Goal: Transaction & Acquisition: Obtain resource

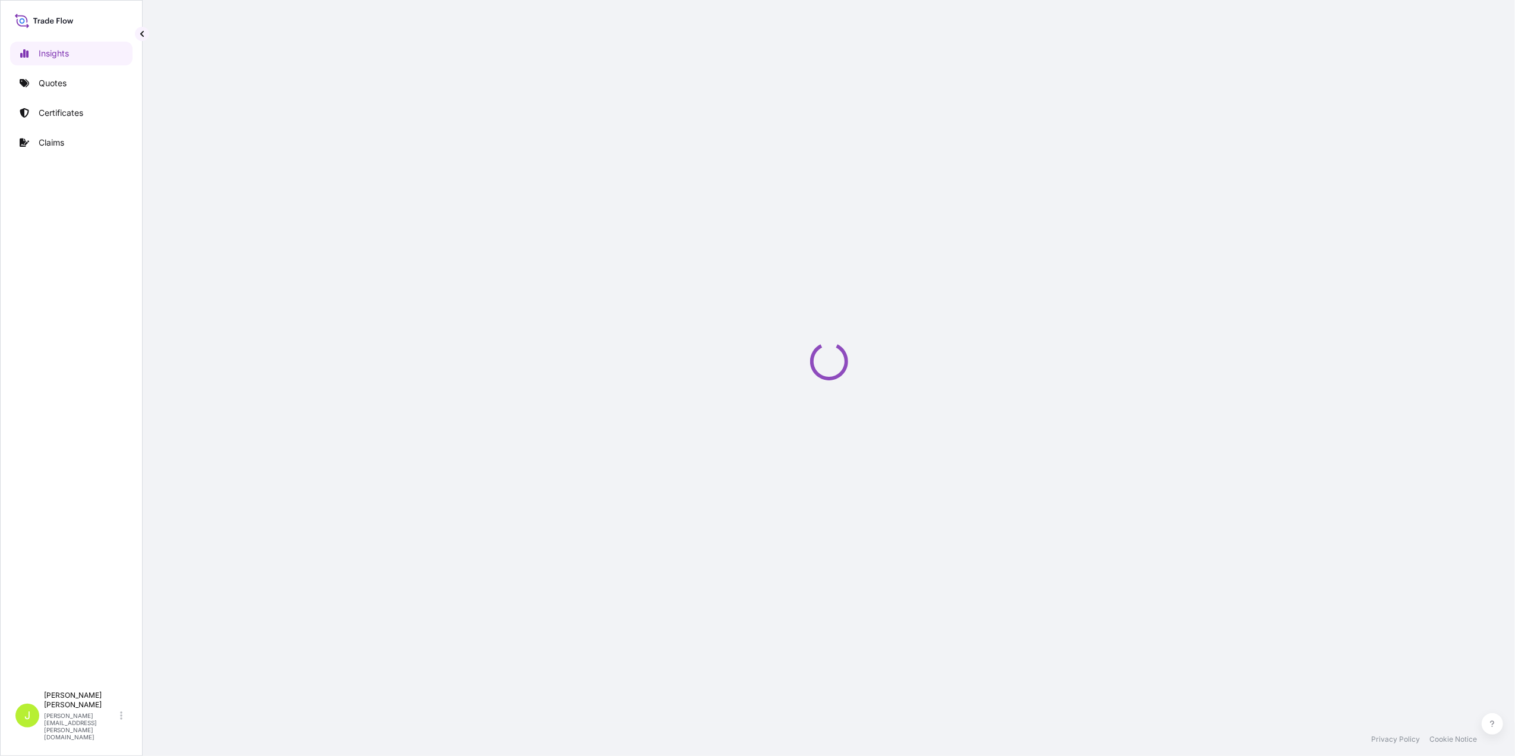
select select "2025"
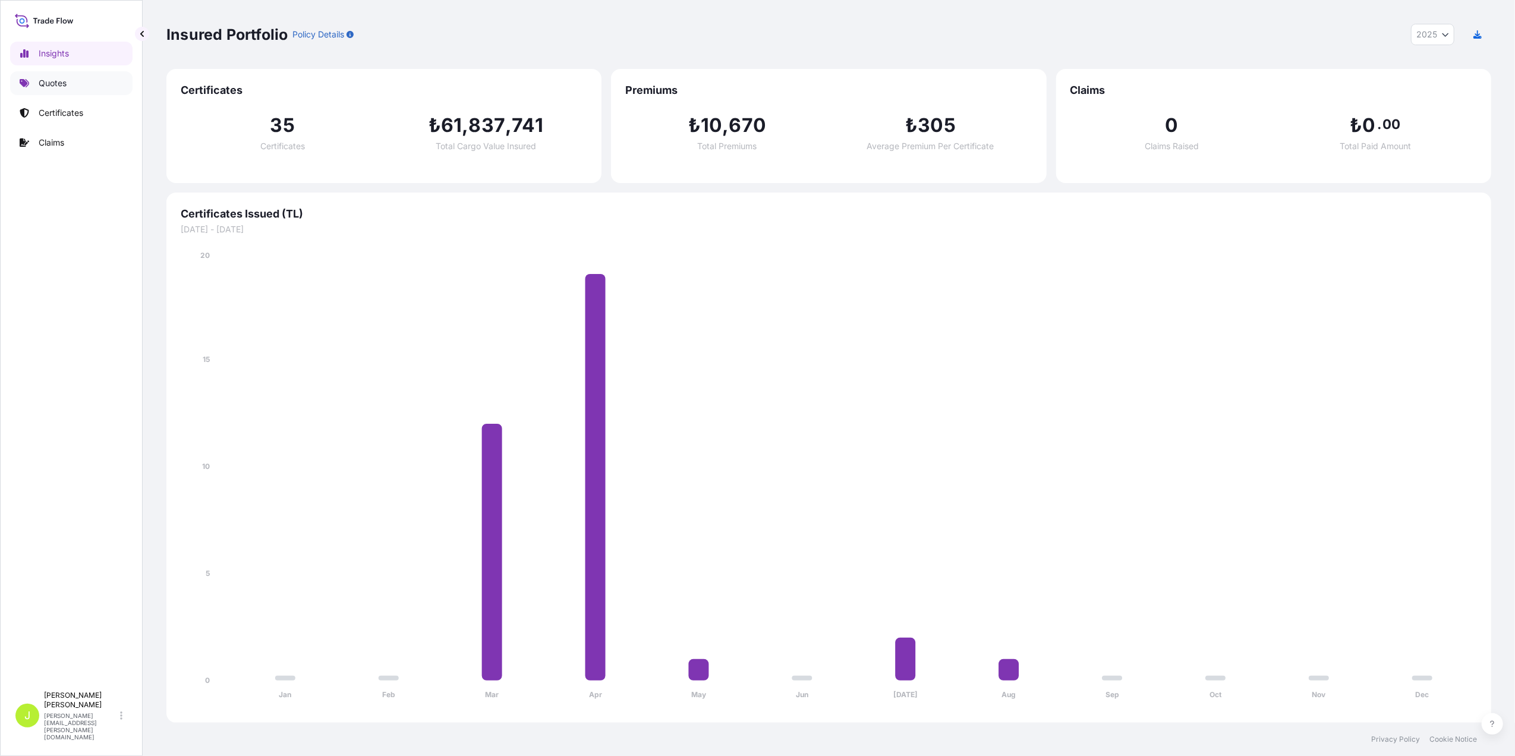
click at [82, 81] on link "Quotes" at bounding box center [71, 83] width 122 height 24
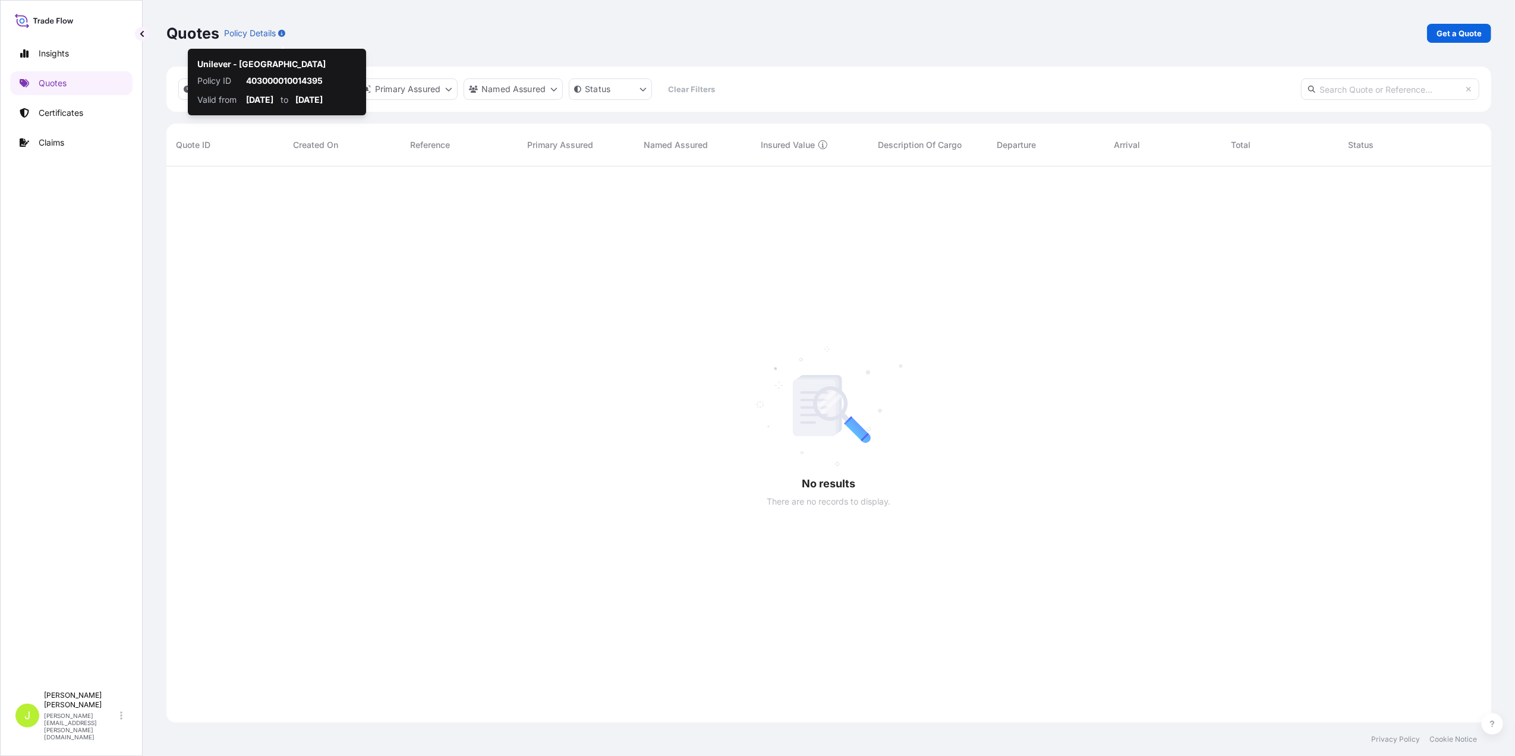
scroll to position [587, 1313]
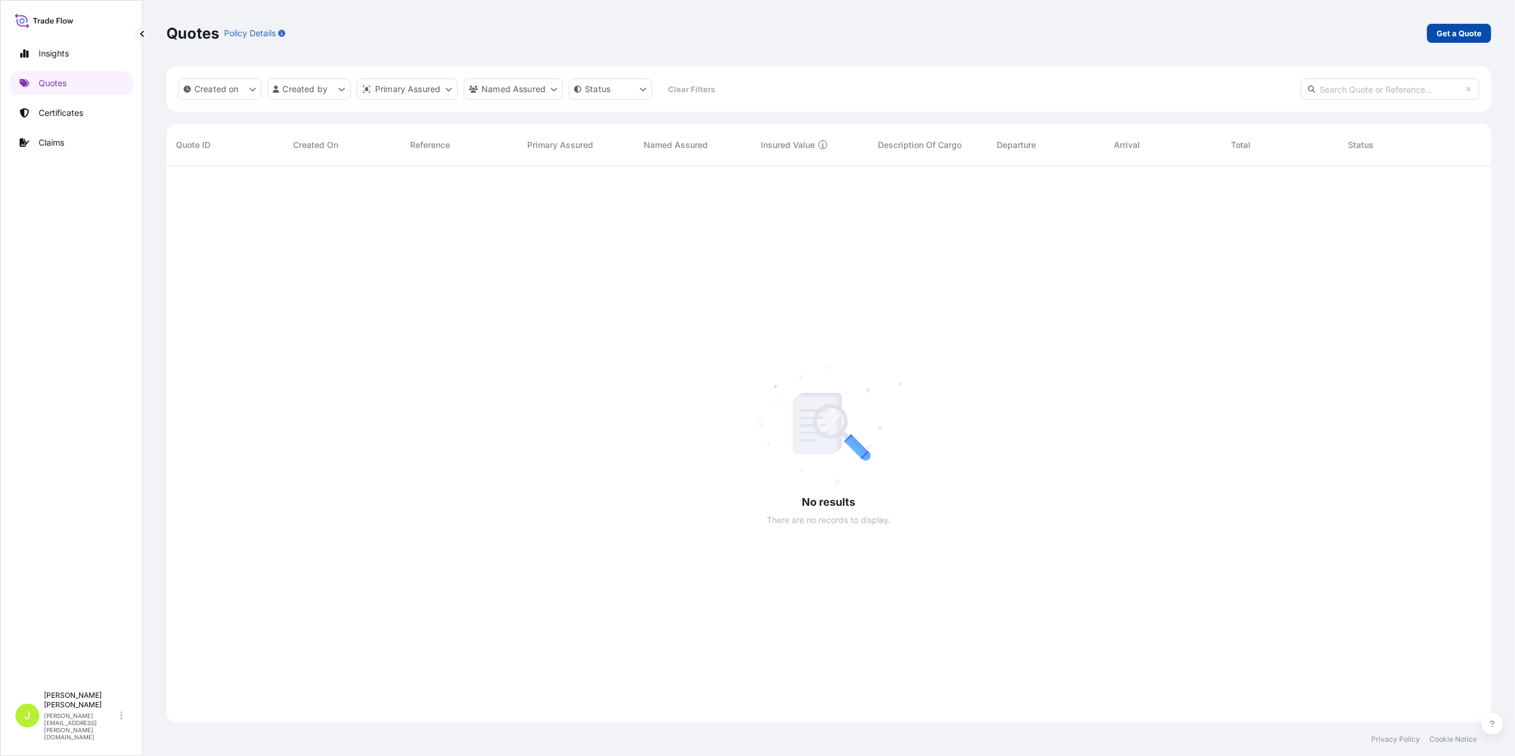
click at [1444, 32] on p "Get a Quote" at bounding box center [1459, 33] width 45 height 12
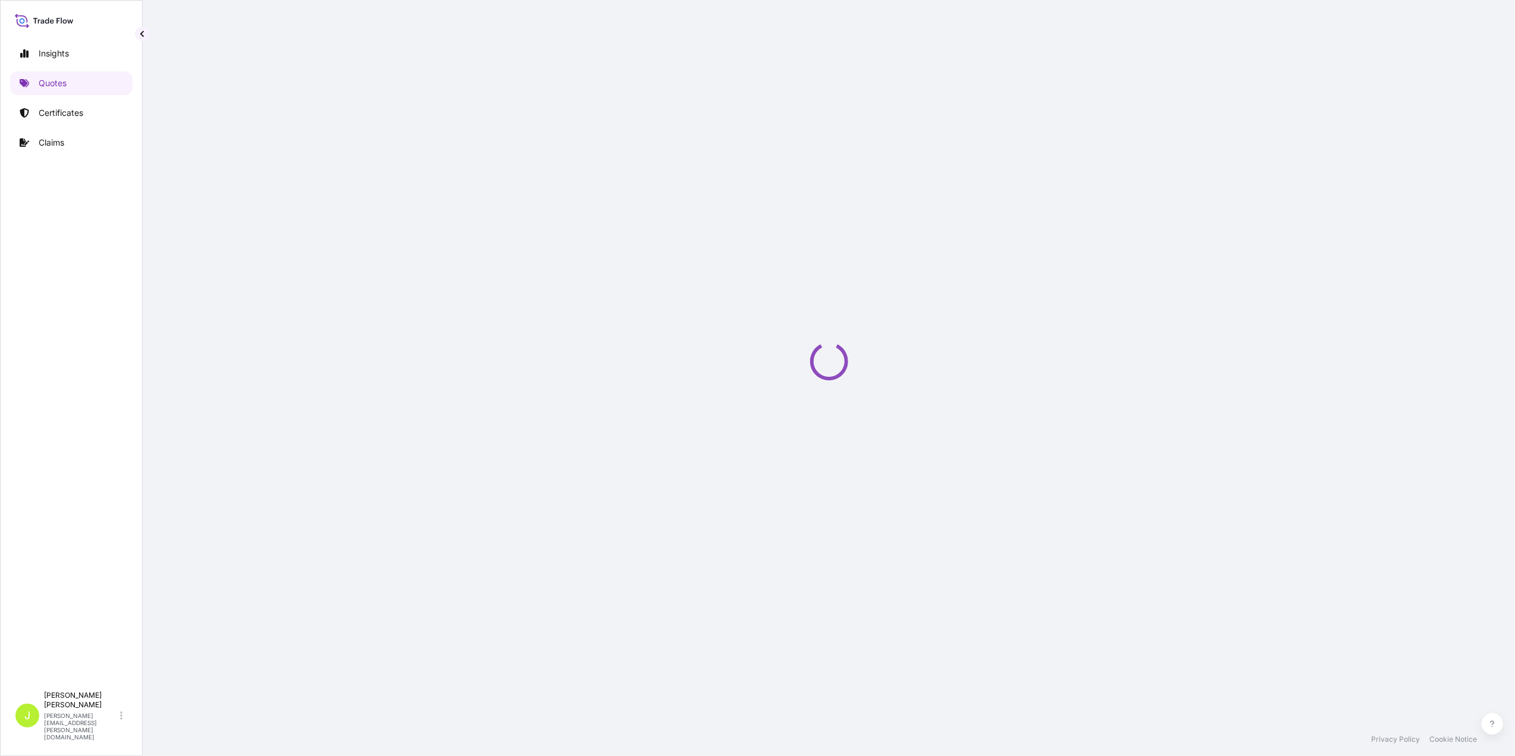
select select "Gemi"
select select "15"
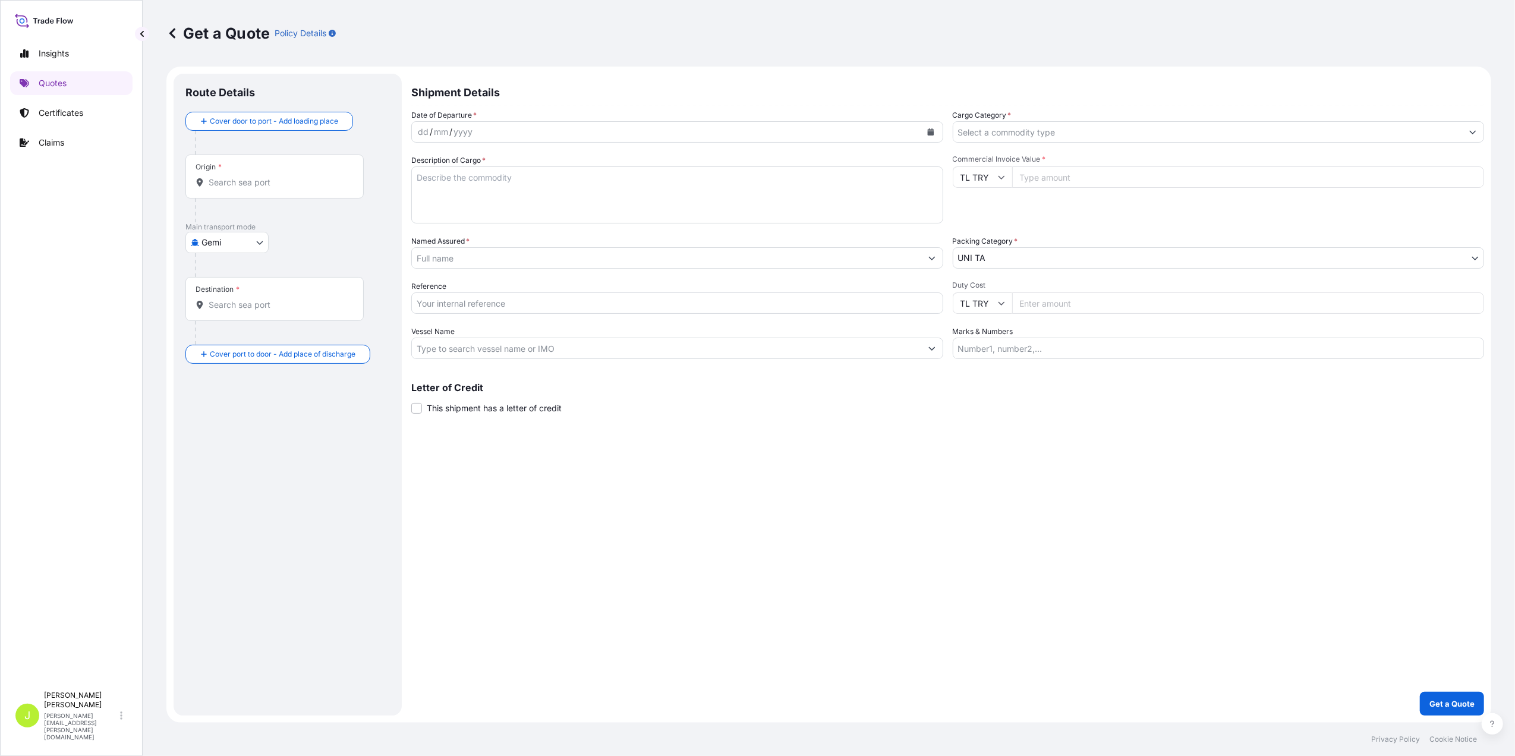
click at [225, 188] on div "Origin *" at bounding box center [274, 177] width 178 height 44
click at [225, 188] on input "Origin *" at bounding box center [279, 183] width 140 height 12
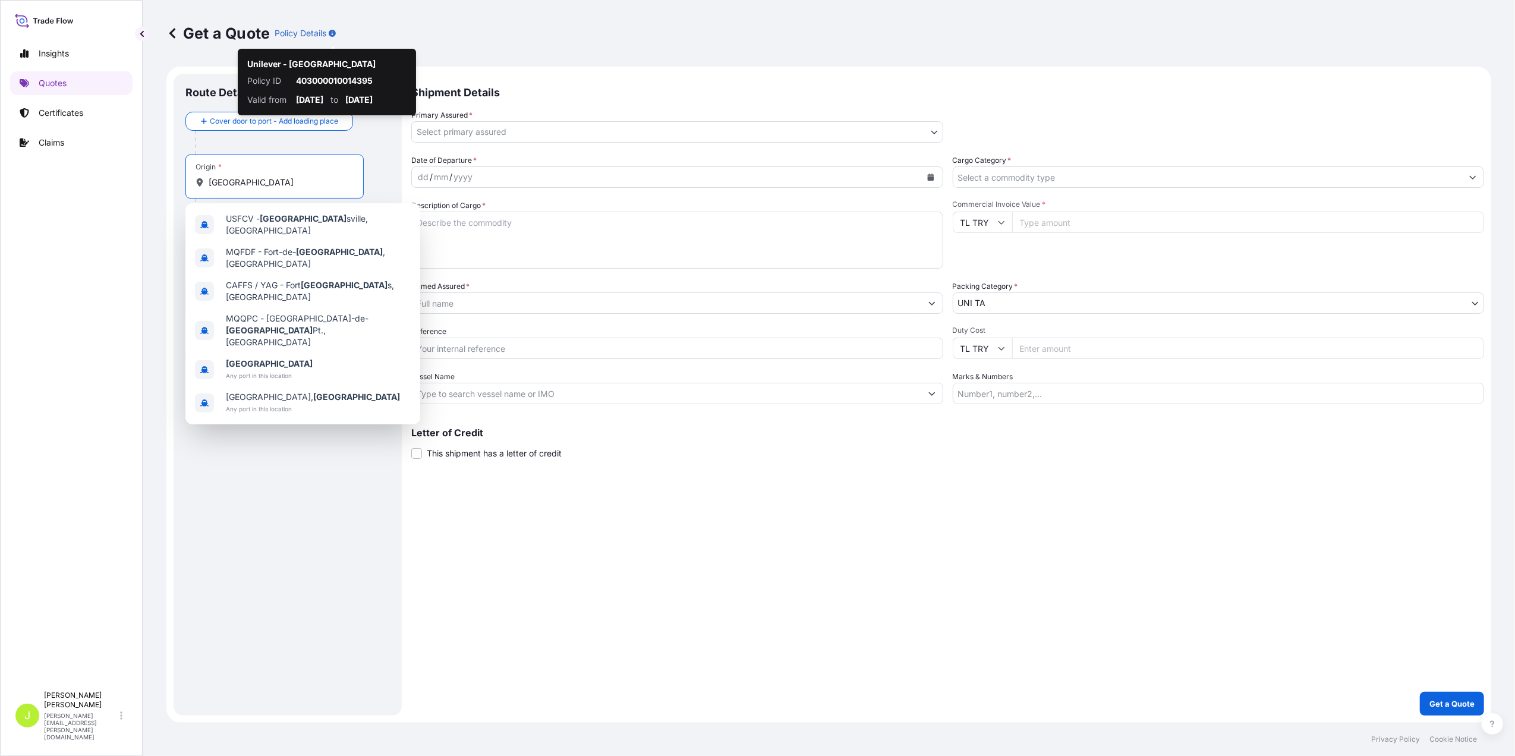
click at [333, 32] on icon "button" at bounding box center [332, 33] width 7 height 7
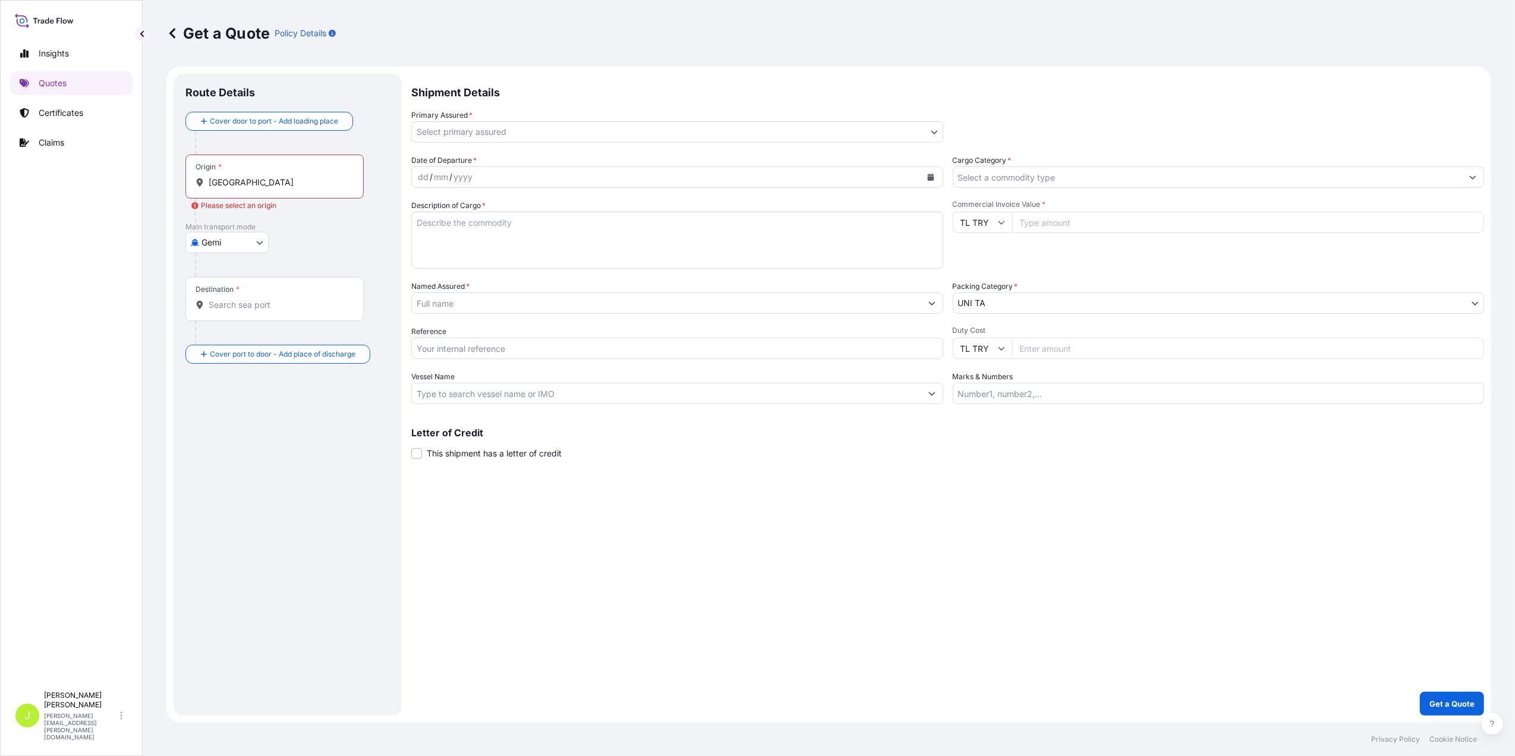
click at [333, 32] on icon "button" at bounding box center [332, 33] width 7 height 7
click at [331, 32] on icon "button" at bounding box center [332, 33] width 7 height 7
click at [224, 298] on div "Destination *" at bounding box center [274, 299] width 178 height 44
click at [224, 299] on input "Destination *" at bounding box center [279, 305] width 140 height 12
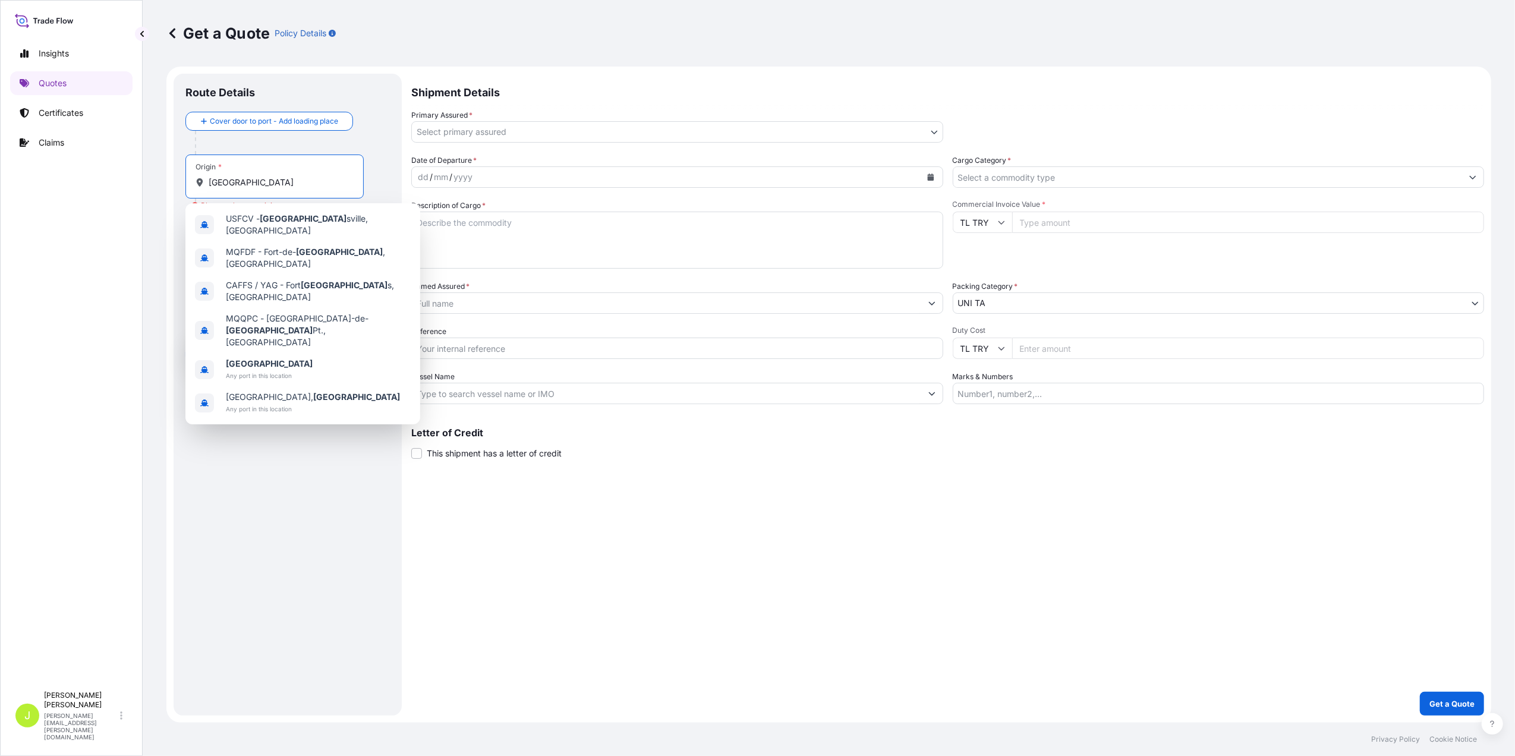
click at [260, 186] on input "[GEOGRAPHIC_DATA]" at bounding box center [279, 183] width 140 height 12
click at [264, 358] on span "[GEOGRAPHIC_DATA]" at bounding box center [269, 364] width 87 height 12
type input "[GEOGRAPHIC_DATA]"
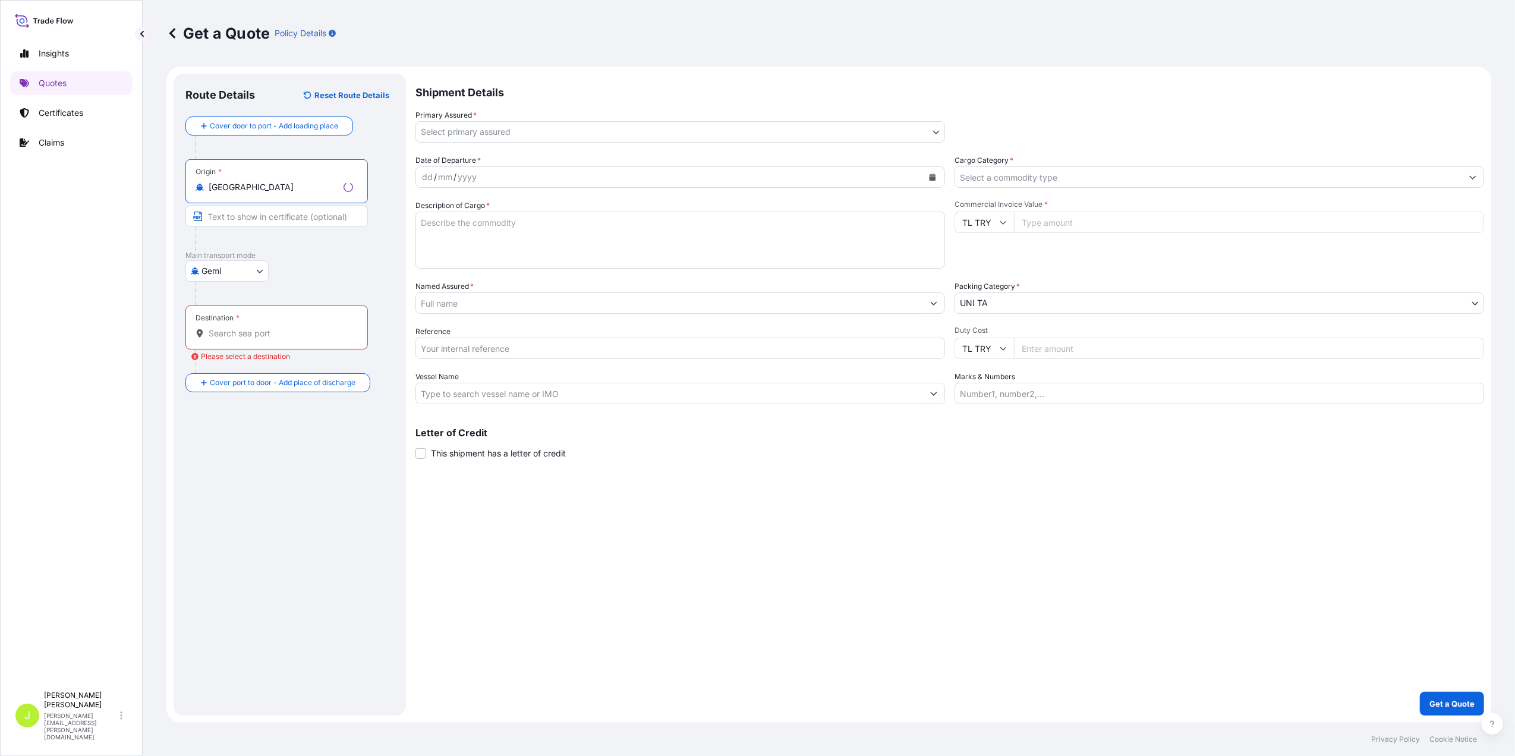
click at [250, 320] on div "Destination *" at bounding box center [276, 327] width 182 height 44
click at [250, 327] on input "Destination * Please select a destination" at bounding box center [281, 333] width 144 height 12
click at [243, 384] on span "Any port in this location" at bounding box center [269, 382] width 87 height 12
type input "[GEOGRAPHIC_DATA]"
click at [497, 128] on body "2 options available. Insights Quotes Certificates Claims J [PERSON_NAME] [PERSO…" at bounding box center [757, 378] width 1515 height 756
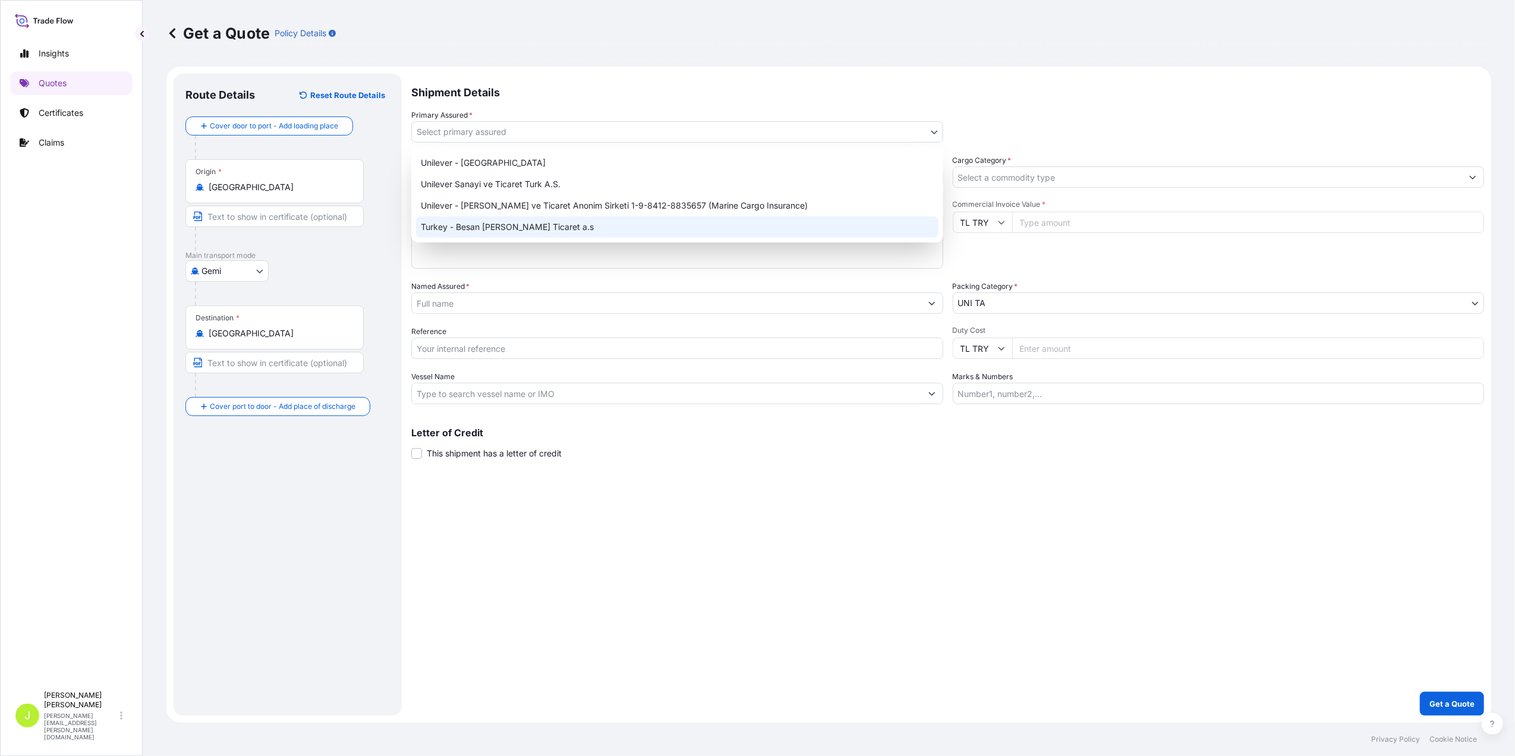
click at [487, 222] on div "Turkey - Besan [PERSON_NAME] Ticaret a.s" at bounding box center [677, 226] width 522 height 21
select select "31861"
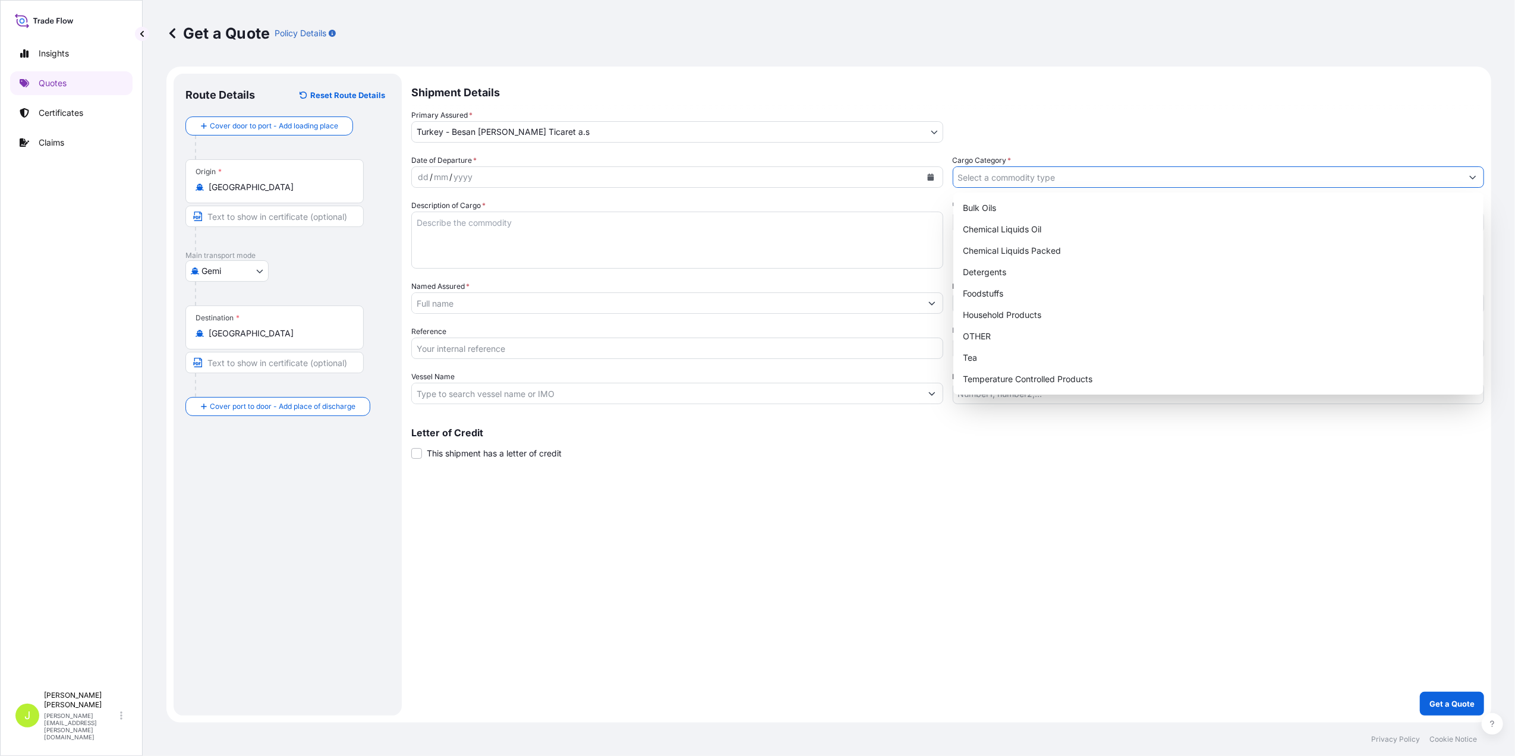
click at [1009, 174] on input "Cargo Category *" at bounding box center [1207, 176] width 509 height 21
click at [997, 210] on div "Bulk Oils" at bounding box center [1218, 207] width 521 height 21
type input "Bulk Oils"
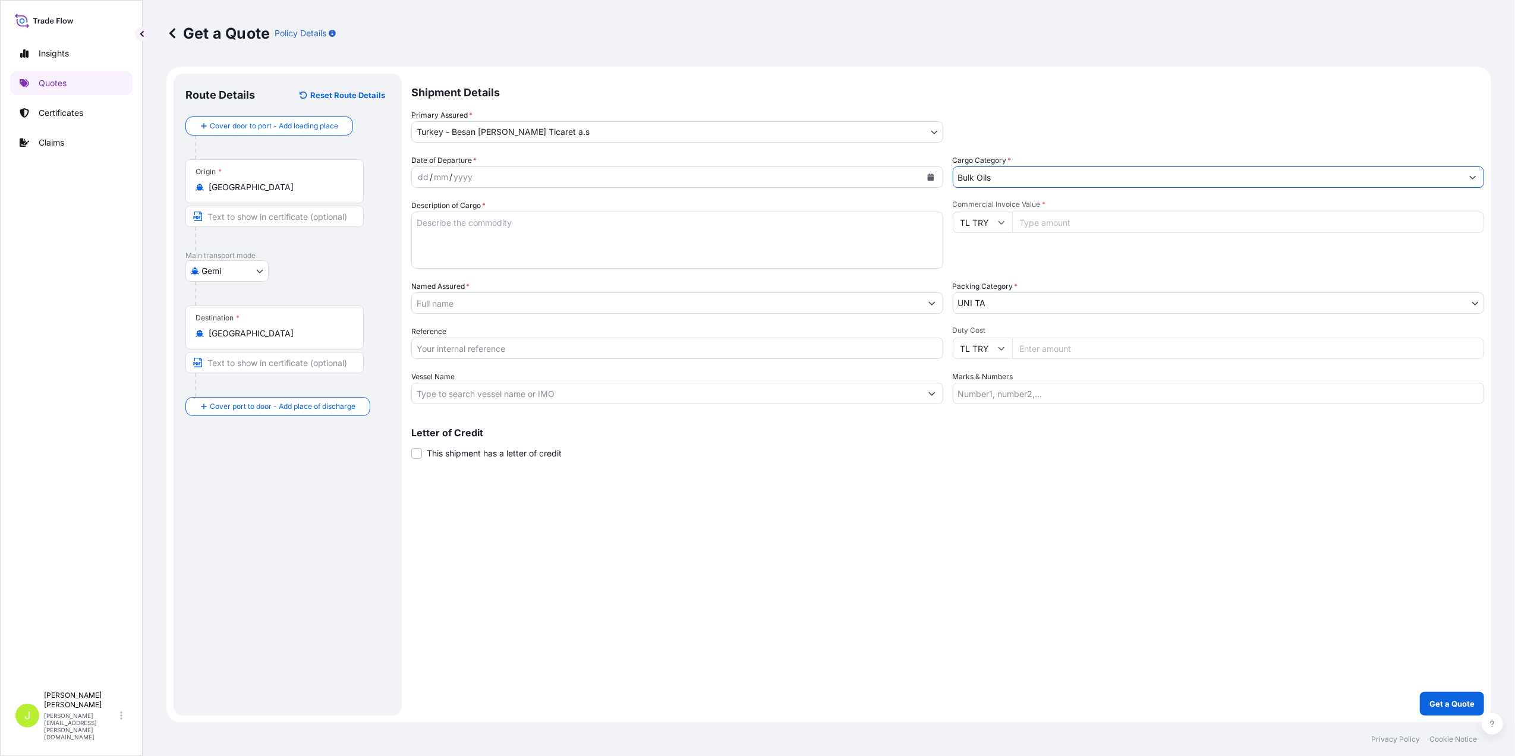
click at [638, 167] on div "dd / mm / yyyy" at bounding box center [666, 176] width 509 height 21
click at [928, 179] on icon "Calendar" at bounding box center [930, 177] width 7 height 7
click at [426, 354] on div "25" at bounding box center [431, 345] width 21 height 21
click at [727, 239] on textarea "Description of Cargo *" at bounding box center [677, 240] width 532 height 57
type textarea "Description of Cargo"
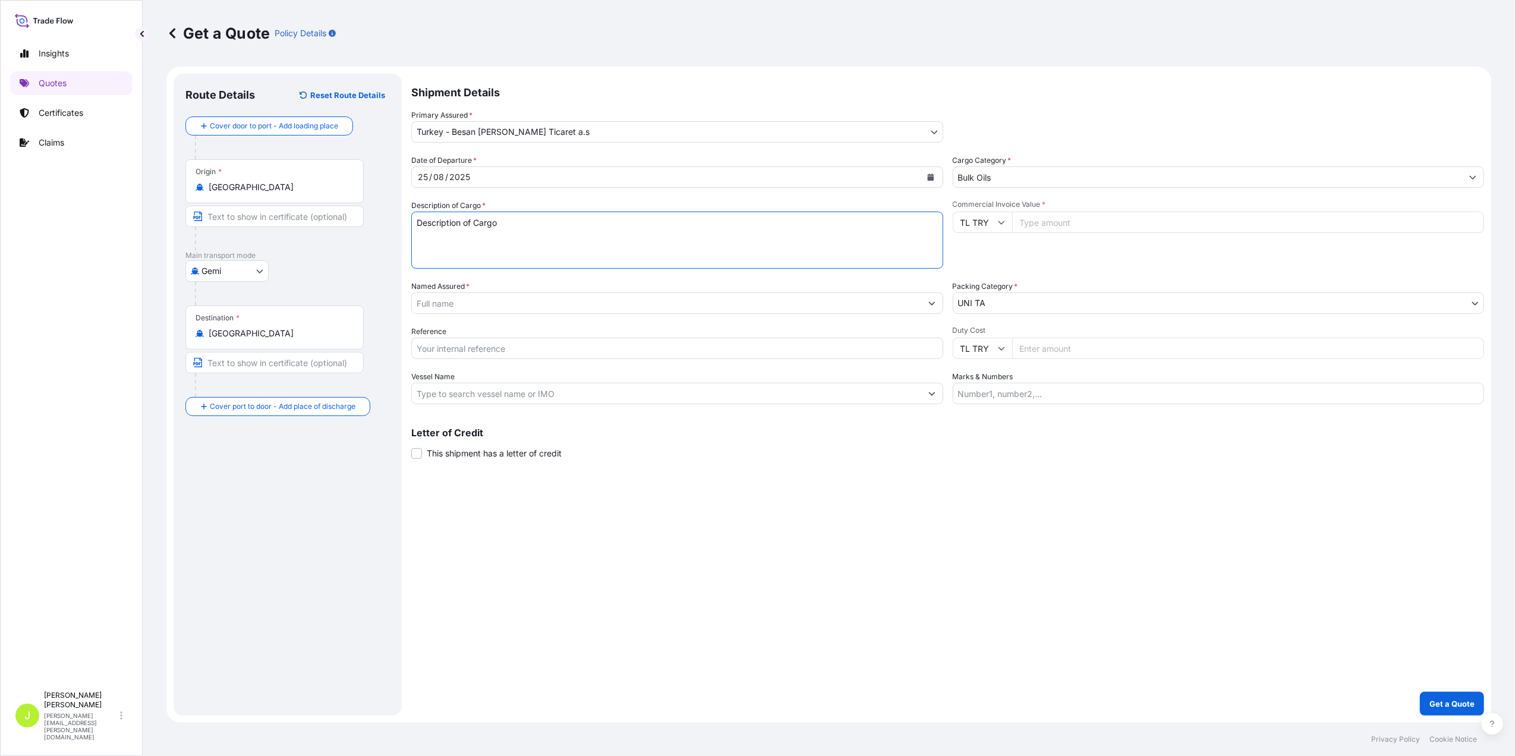
click at [1040, 220] on input "Commercial Invoice Value *" at bounding box center [1248, 222] width 473 height 21
type input "1000"
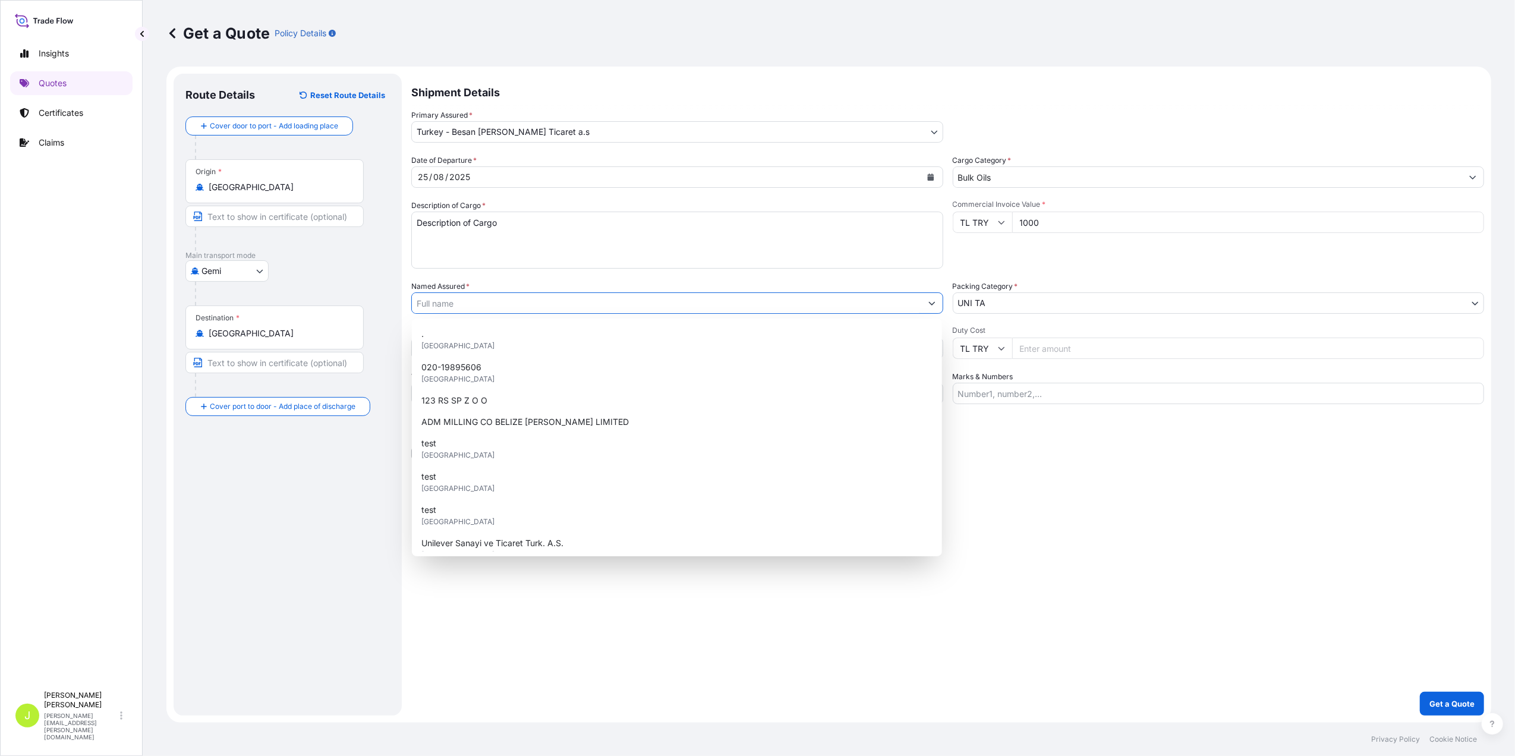
click at [704, 300] on input "Named Assured *" at bounding box center [666, 302] width 509 height 21
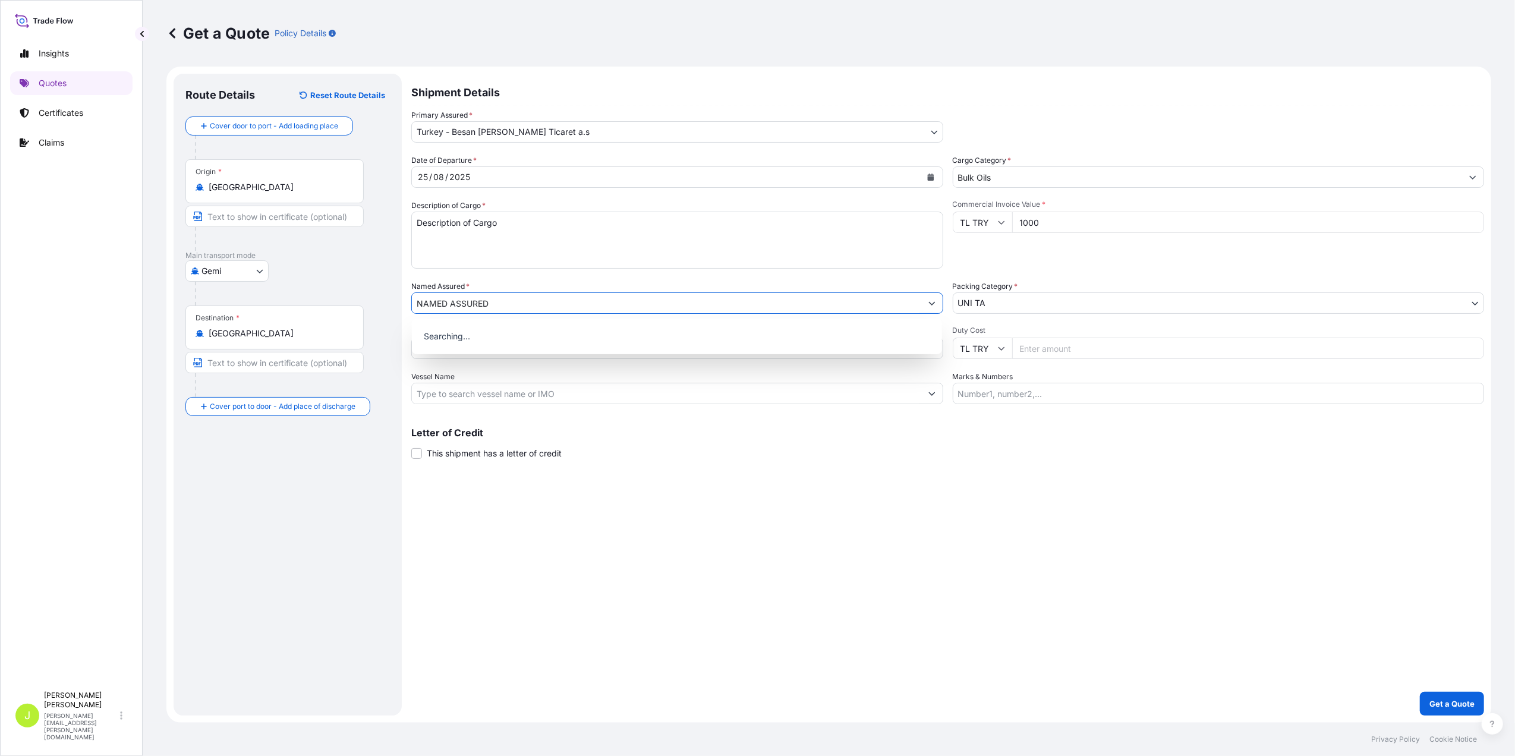
type input "NAMED ASSURED"
click at [1065, 353] on input "Duty Cost" at bounding box center [1248, 348] width 473 height 21
click at [789, 353] on input "Reference" at bounding box center [677, 348] width 532 height 21
click at [795, 319] on div "Date of Departure * [DATE] Cargo Category * Bulk Oils Description of Cargo * De…" at bounding box center [947, 280] width 1073 height 250
click at [703, 354] on input "Reference" at bounding box center [677, 348] width 532 height 21
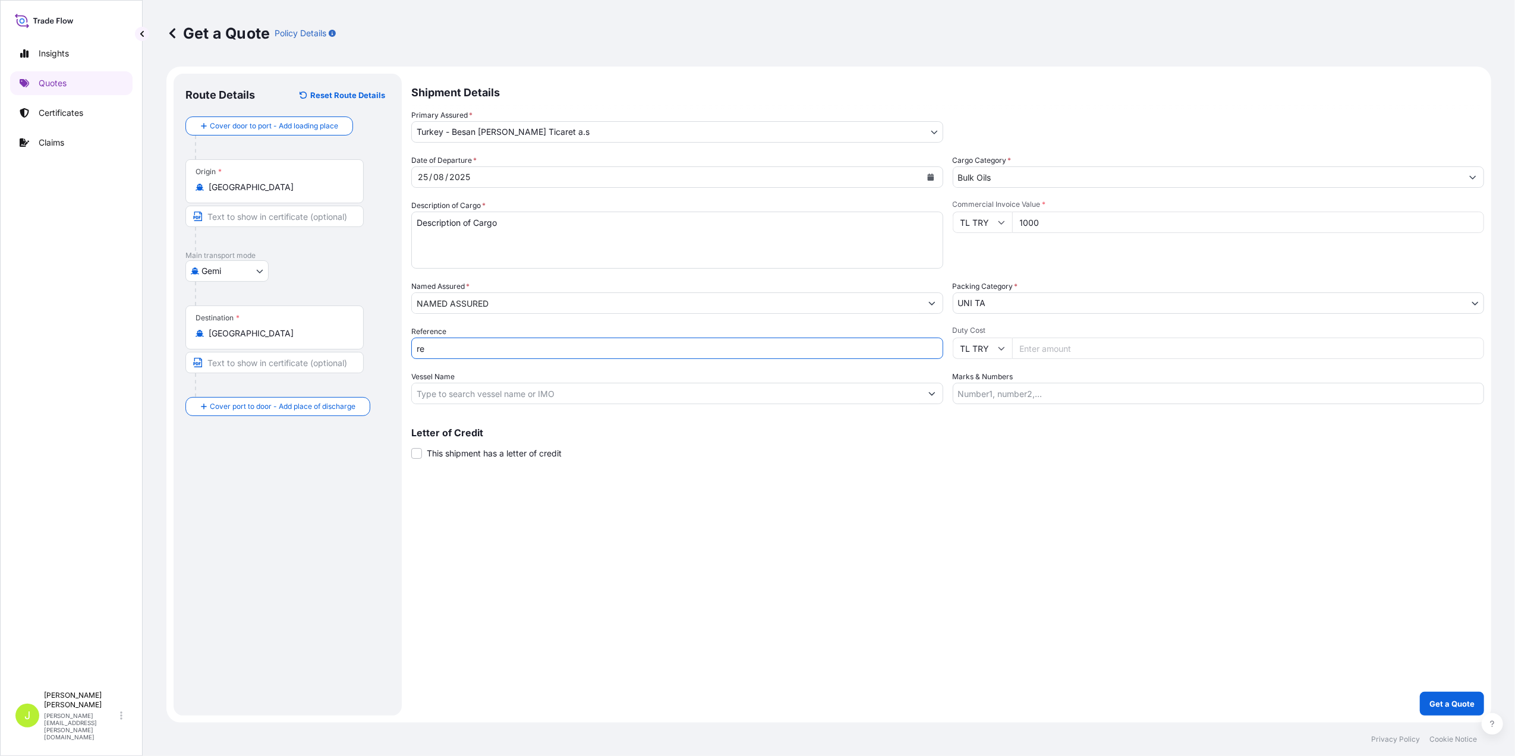
type input "r"
type input "REFERENCE"
click at [560, 390] on input "Vessel Name" at bounding box center [666, 393] width 509 height 21
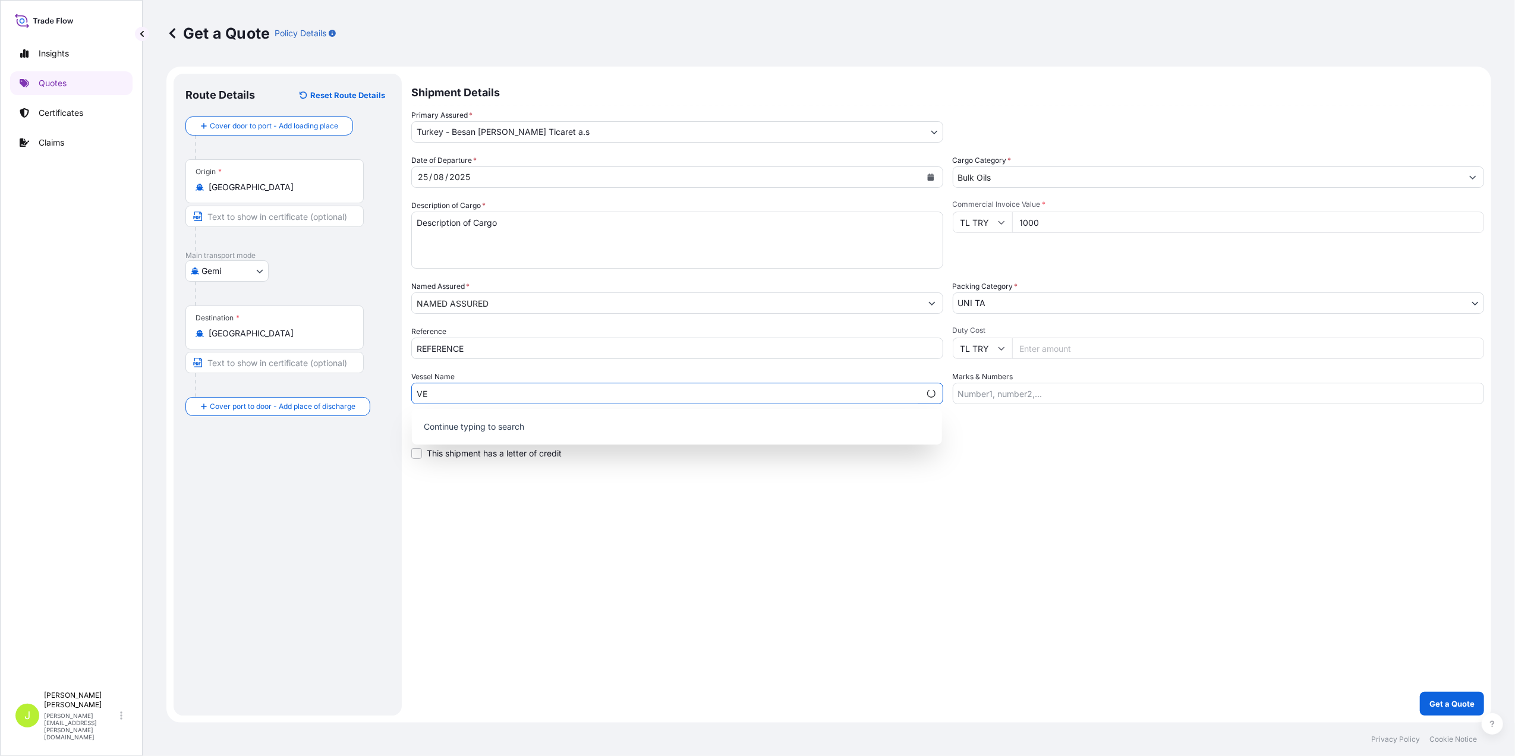
type input "V"
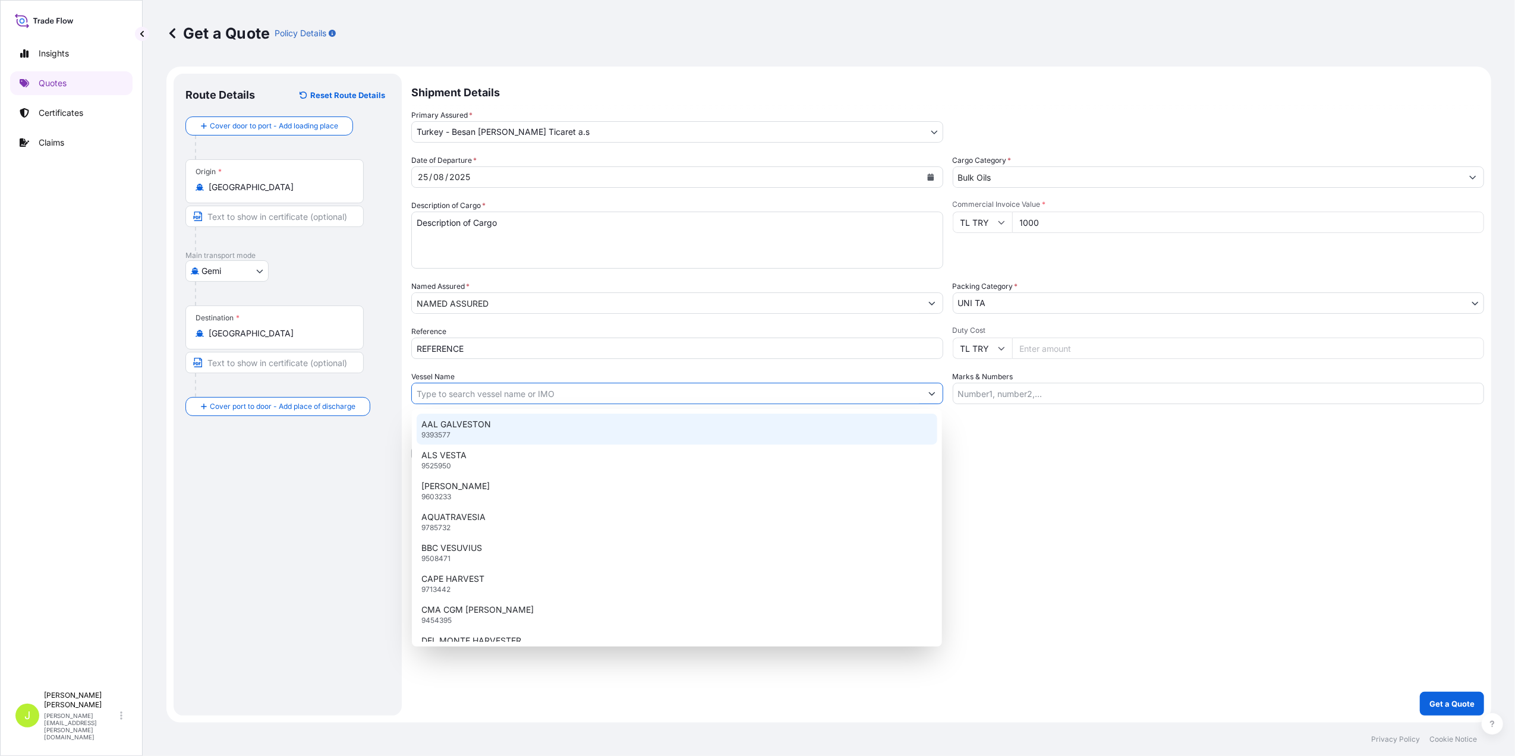
click at [475, 438] on div "AAL GALVESTON 9393577" at bounding box center [677, 429] width 521 height 31
type input "AAL GALVESTON"
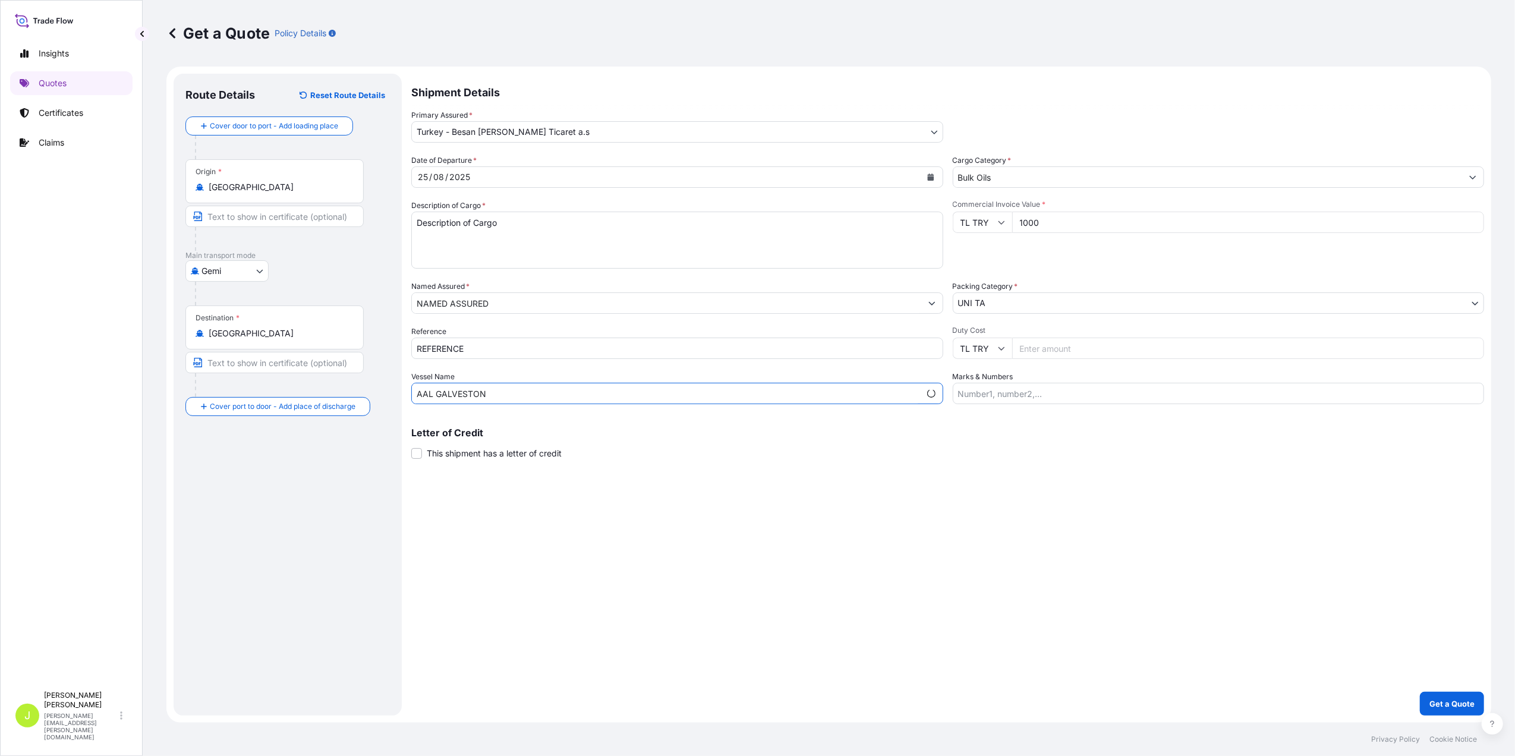
click at [1006, 393] on input "Marks & Numbers" at bounding box center [1219, 393] width 532 height 21
type input "MARKs & NUMBERS"
click at [416, 454] on span at bounding box center [416, 453] width 11 height 11
click at [411, 447] on input "This shipment has a letter of credit" at bounding box center [411, 447] width 0 height 0
click at [468, 498] on textarea "Letter of credit *" at bounding box center [947, 509] width 1073 height 57
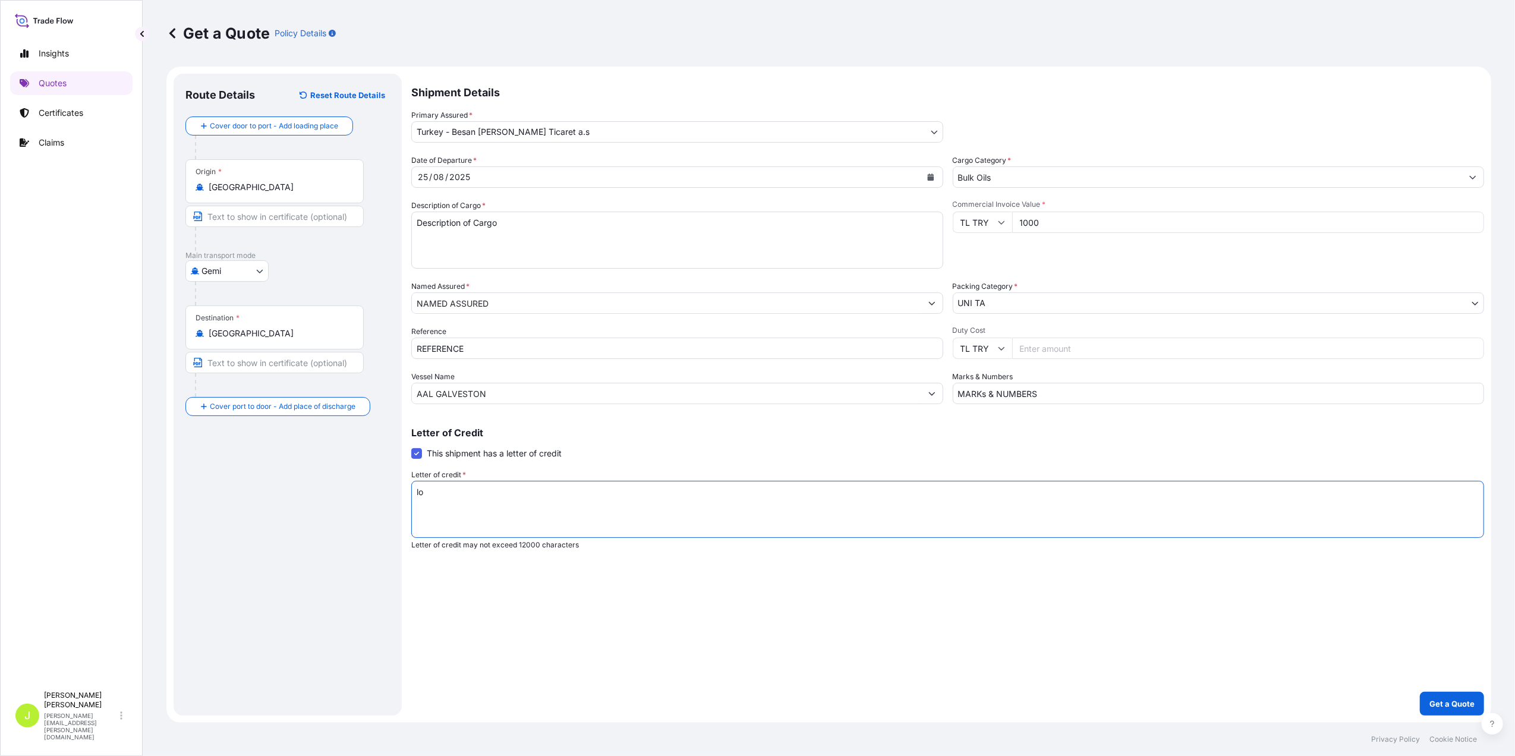
type textarea "l"
type textarea "LOC WORDING"
click at [1444, 713] on button "Get a Quote" at bounding box center [1452, 704] width 64 height 24
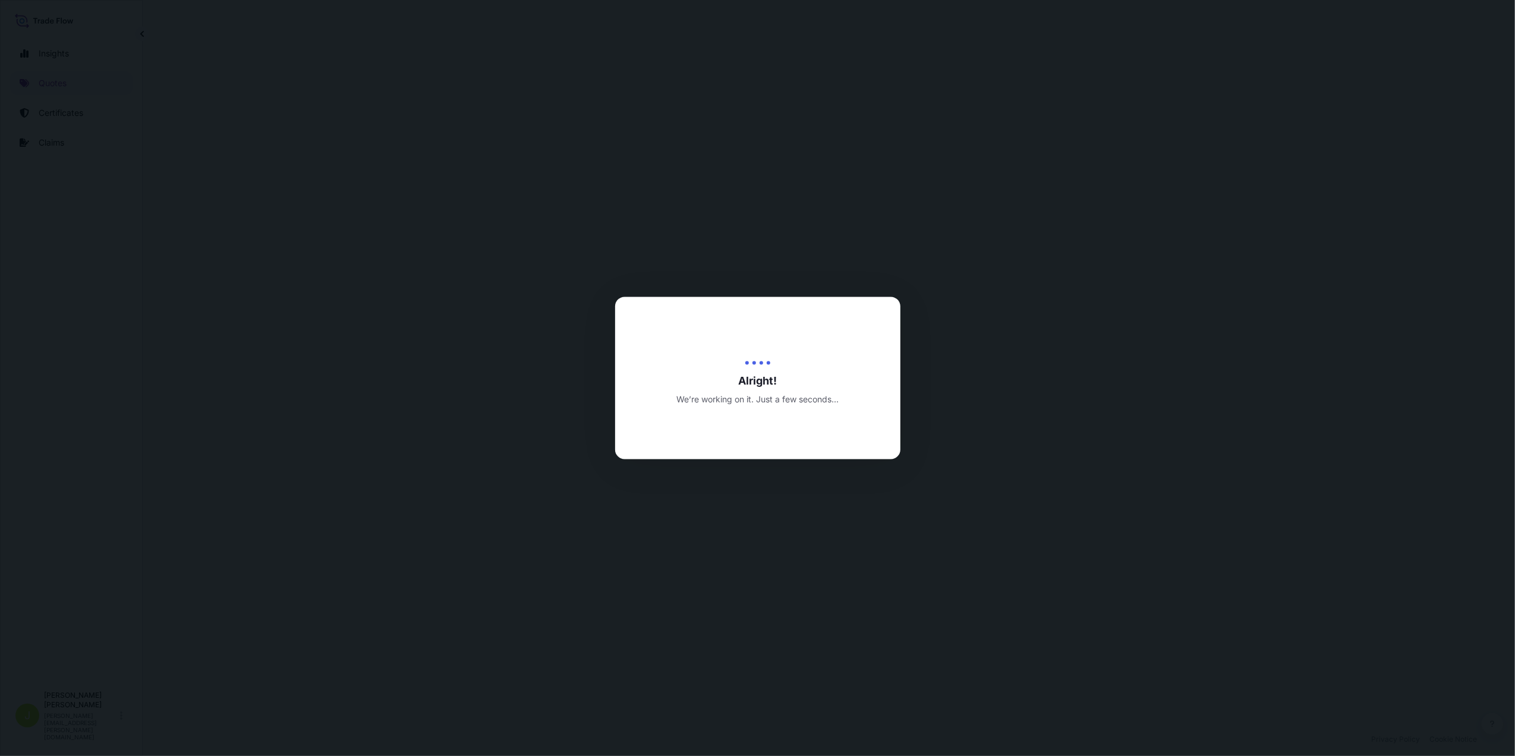
select select "Gemi"
select select "31861"
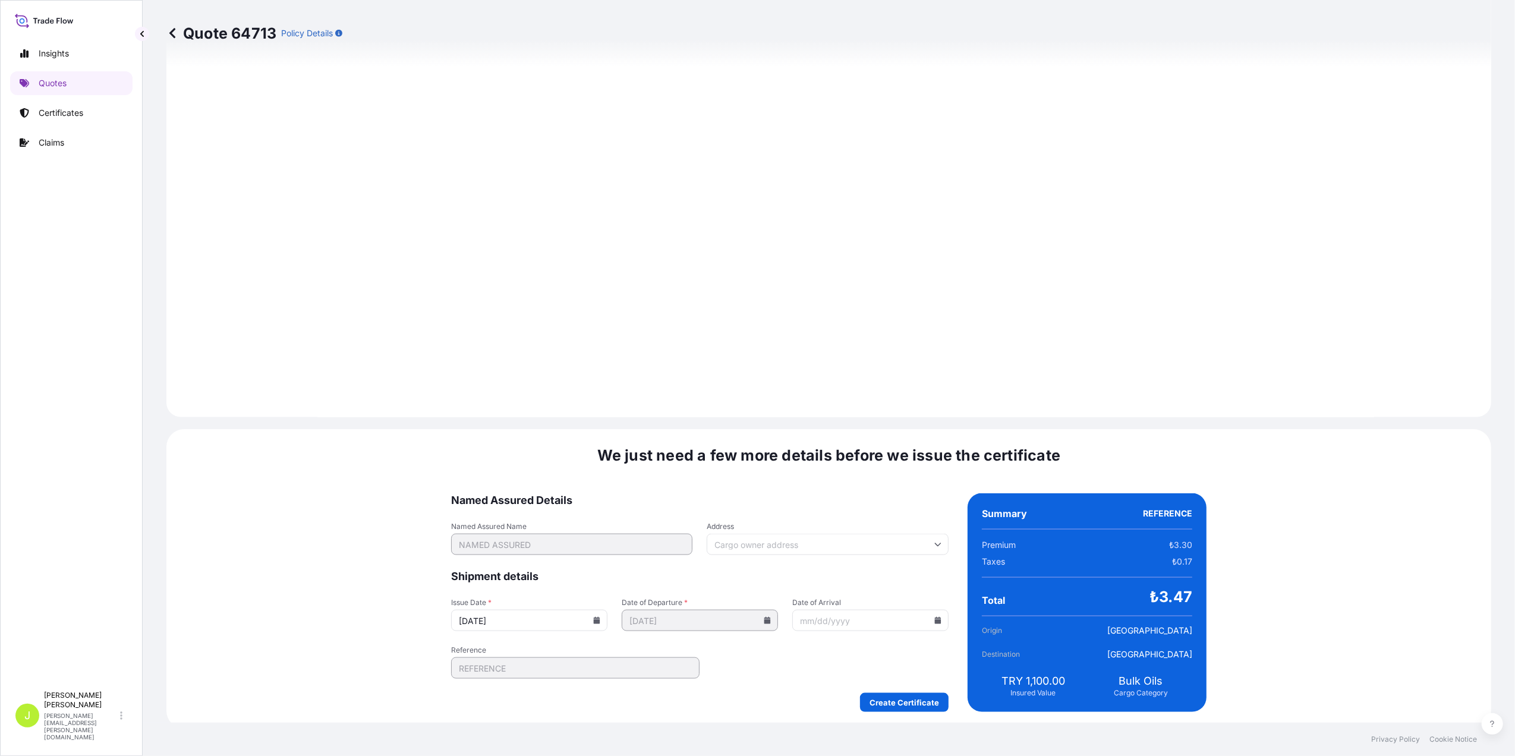
scroll to position [1304, 0]
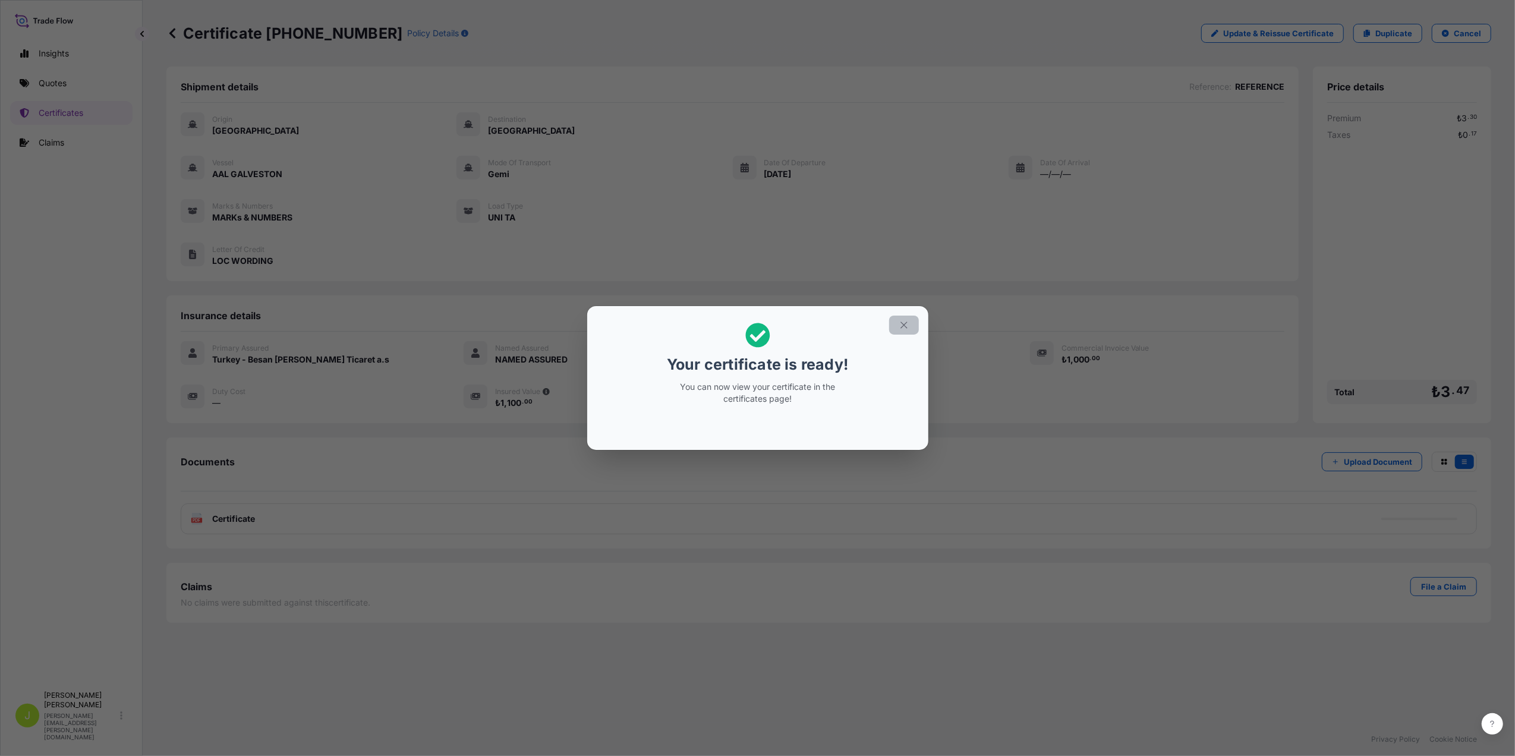
click at [902, 319] on button "button" at bounding box center [904, 325] width 30 height 19
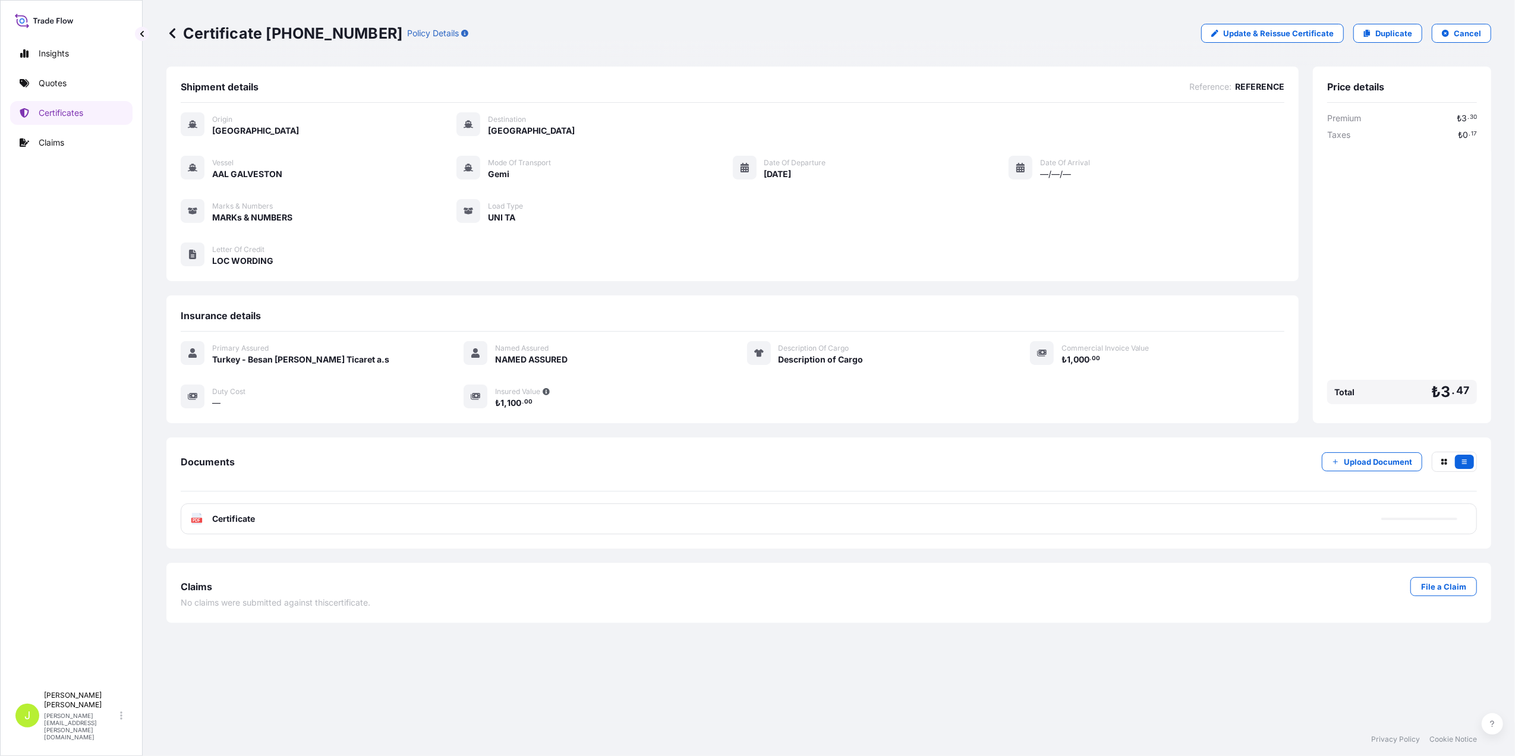
click at [223, 522] on span "Certificate" at bounding box center [233, 519] width 43 height 12
click at [191, 521] on rect at bounding box center [196, 520] width 11 height 5
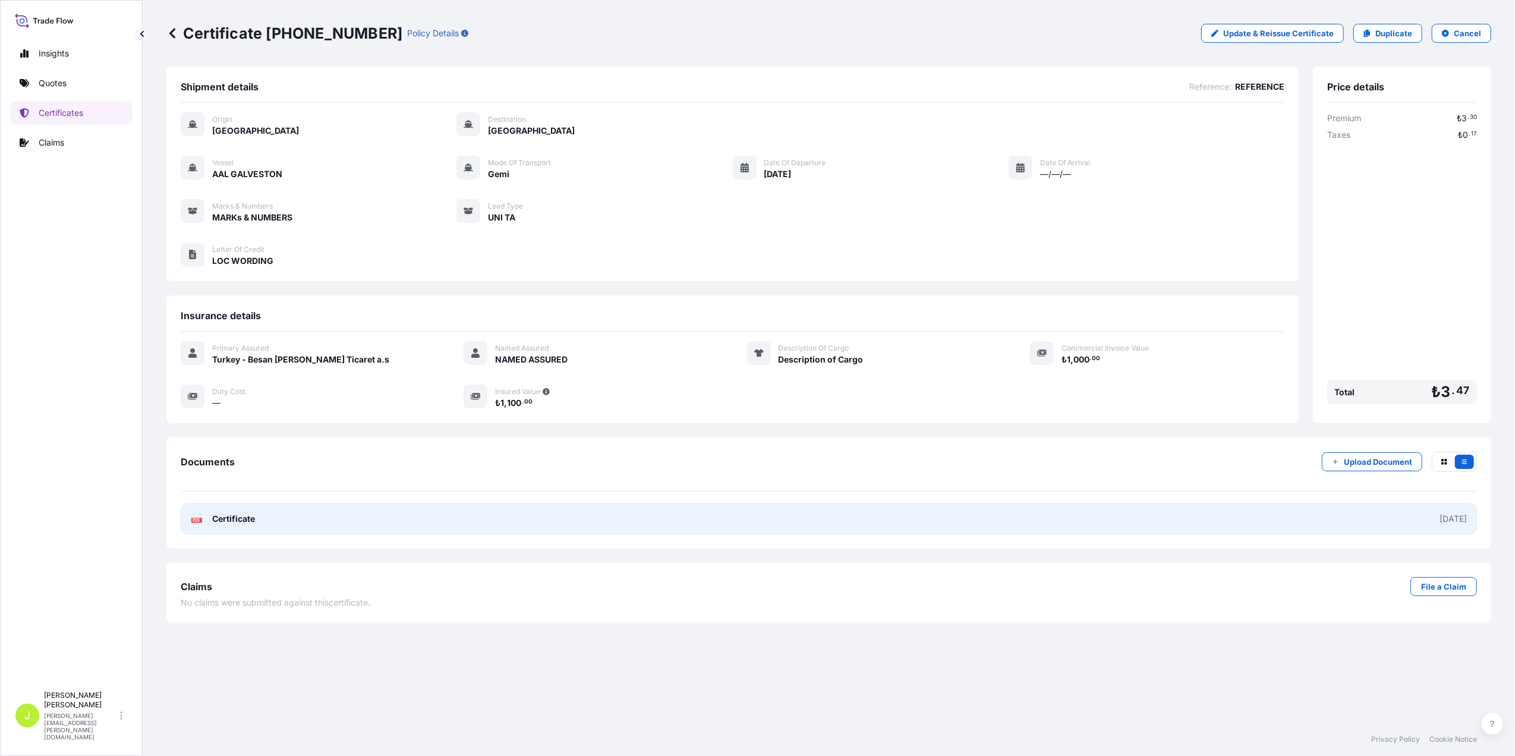
click at [264, 522] on link "PDF Certificate [DATE]" at bounding box center [829, 518] width 1296 height 31
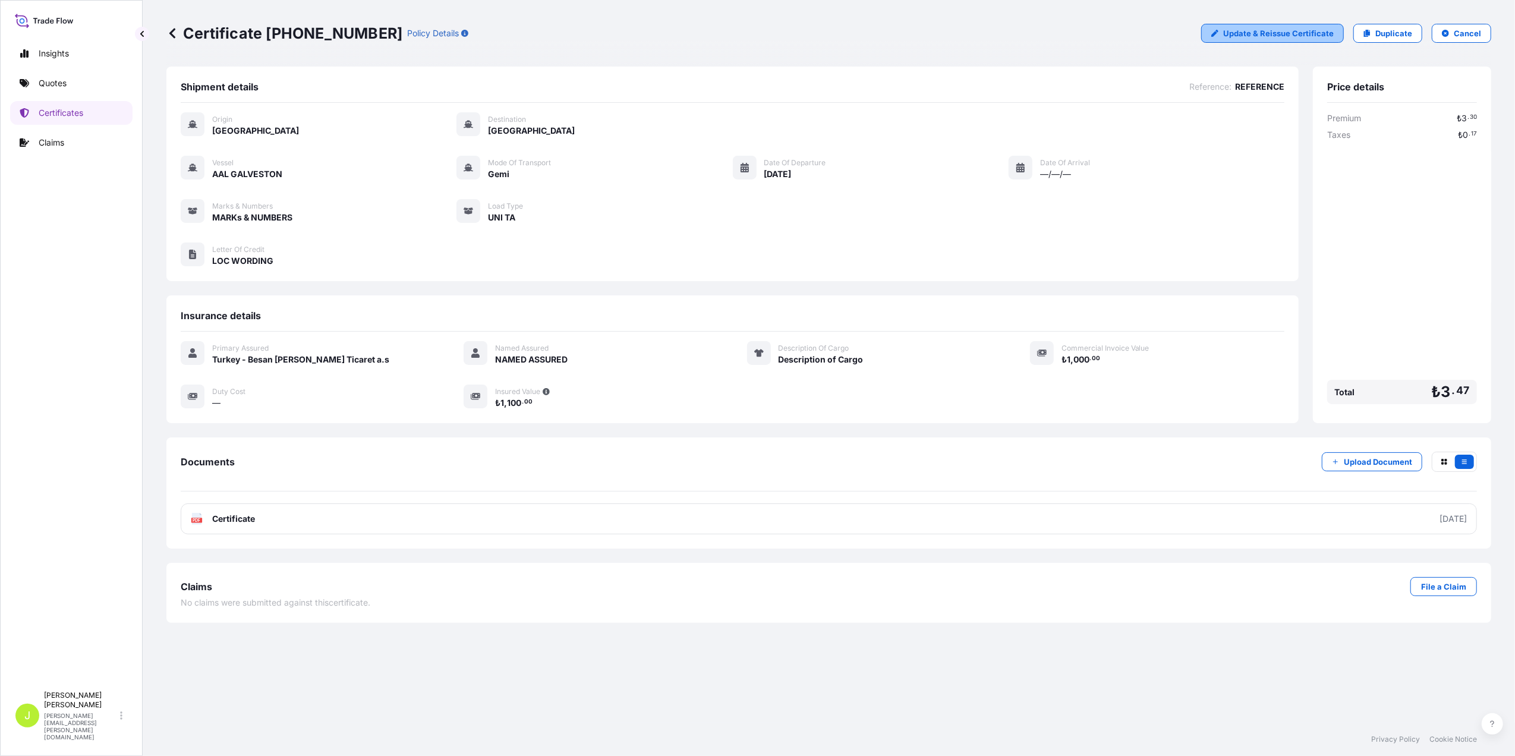
click at [1287, 27] on p "Update & Reissue Certificate" at bounding box center [1278, 33] width 111 height 12
select select "Gemi"
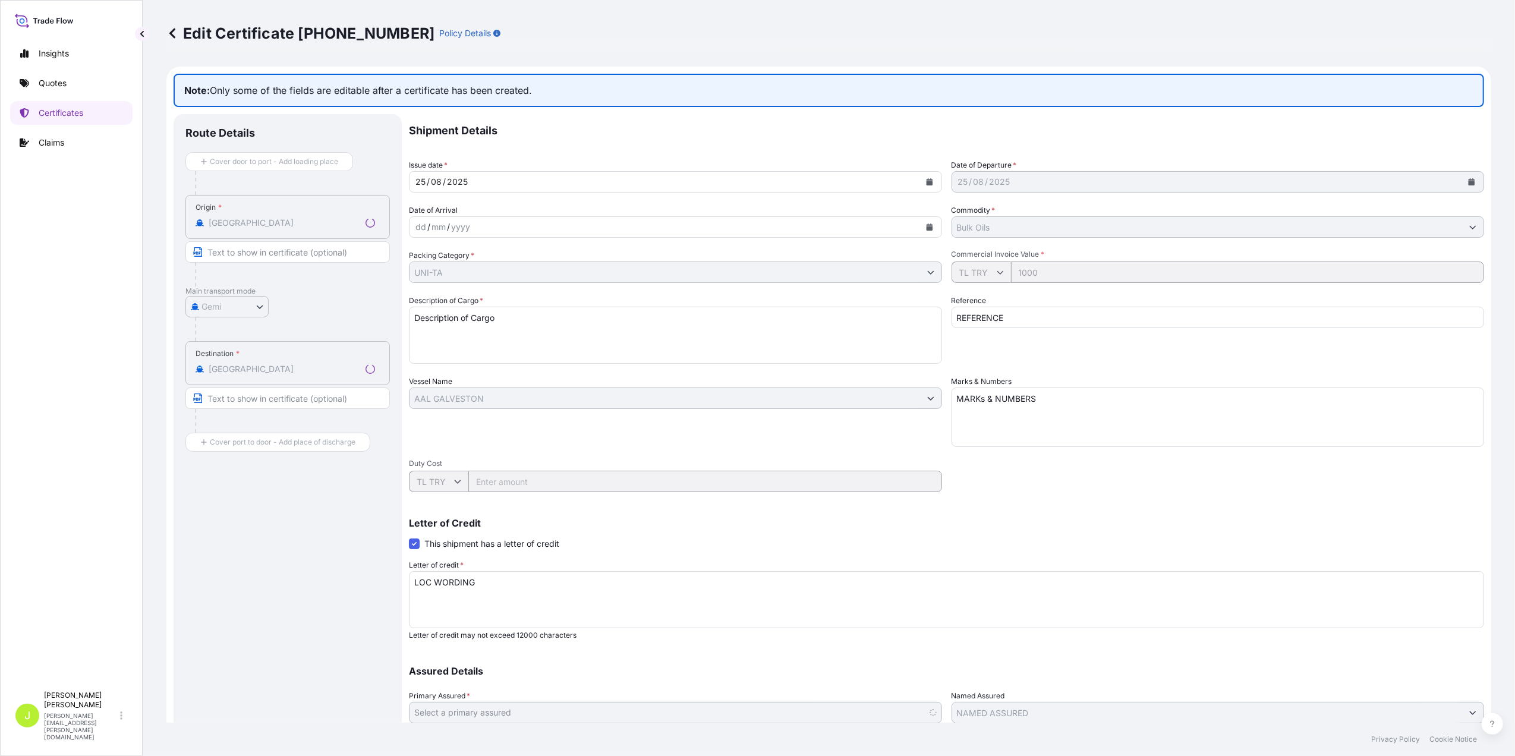
select select "31861"
click at [53, 80] on p "Quotes" at bounding box center [53, 83] width 28 height 12
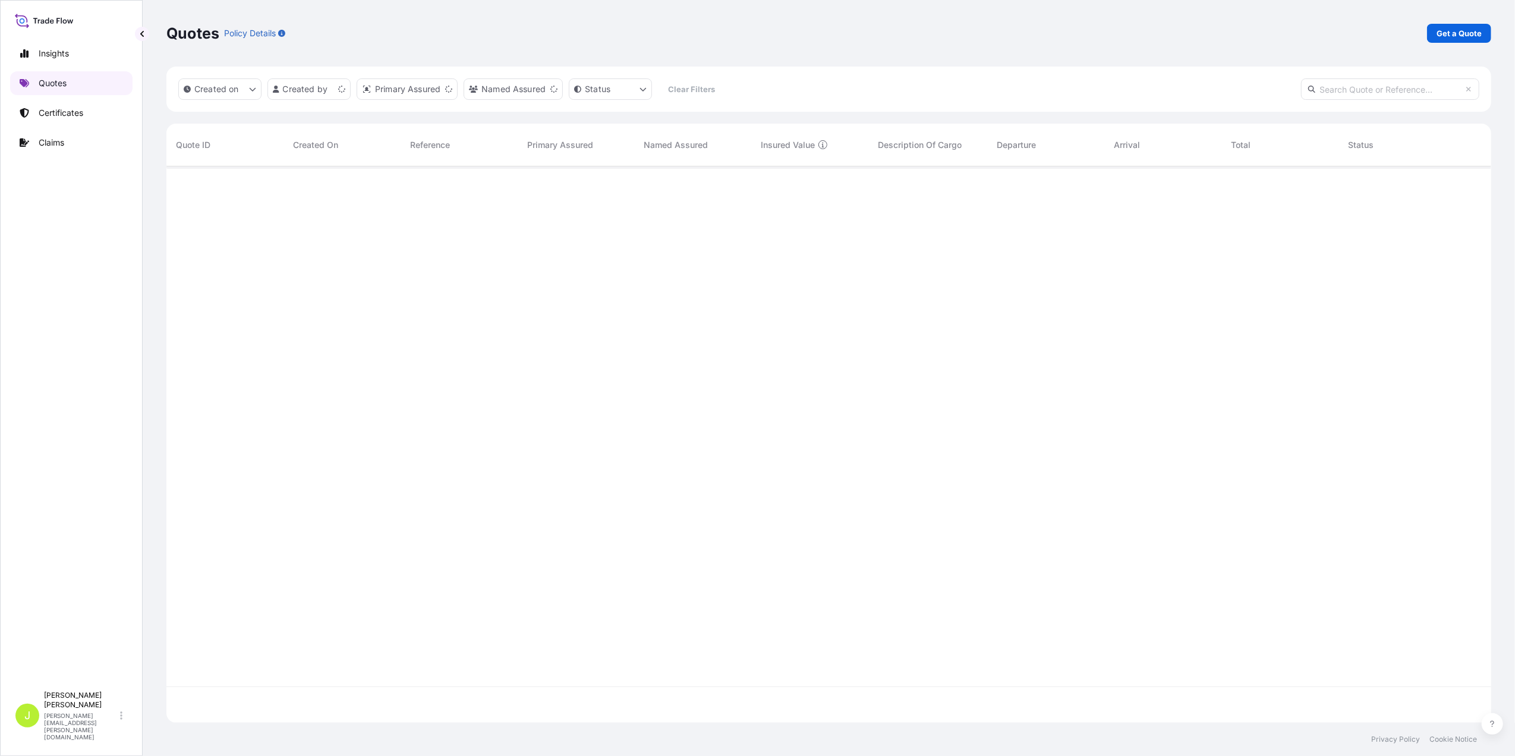
scroll to position [550, 1313]
click at [1453, 36] on p "Get a Quote" at bounding box center [1459, 33] width 45 height 12
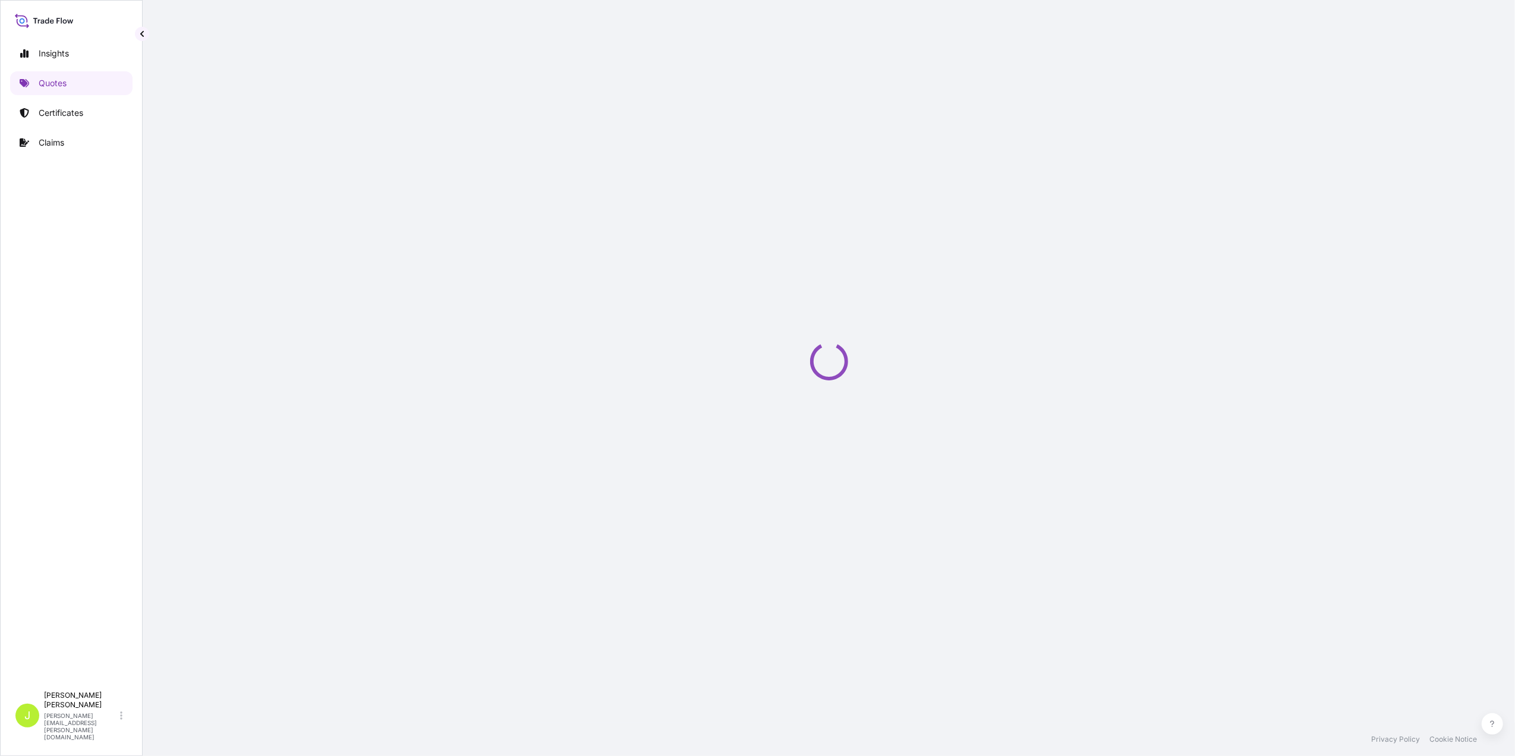
select select "Gemi"
select select "15"
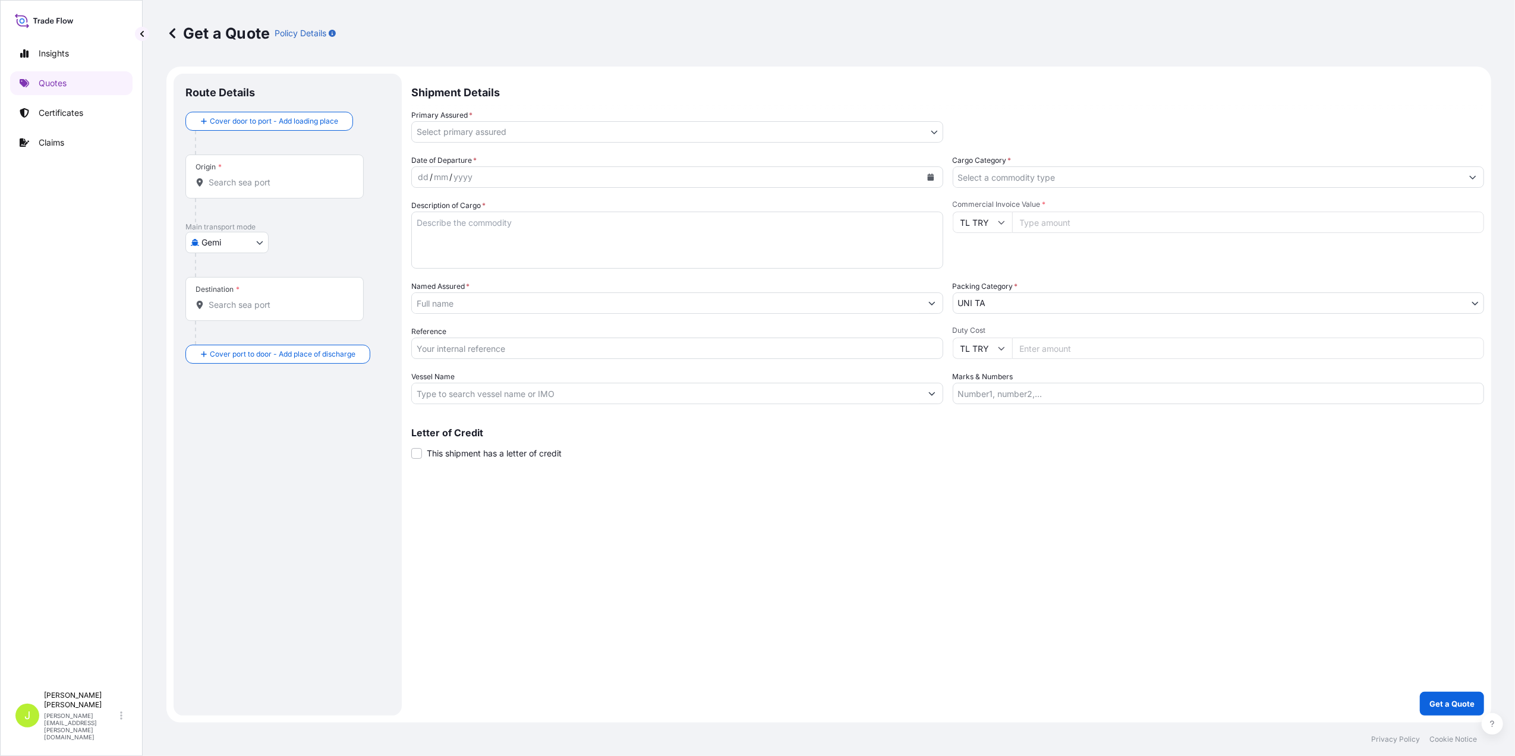
click at [248, 238] on body "Insights Quotes Certificates Claims J [PERSON_NAME] [PERSON_NAME][EMAIL_ADDRESS…" at bounding box center [757, 378] width 1515 height 756
click at [229, 336] on div "Uçak" at bounding box center [227, 337] width 74 height 21
select select "Uçak"
click at [245, 181] on div "Origin *" at bounding box center [274, 181] width 178 height 44
click at [245, 181] on input "Origin *" at bounding box center [279, 187] width 140 height 12
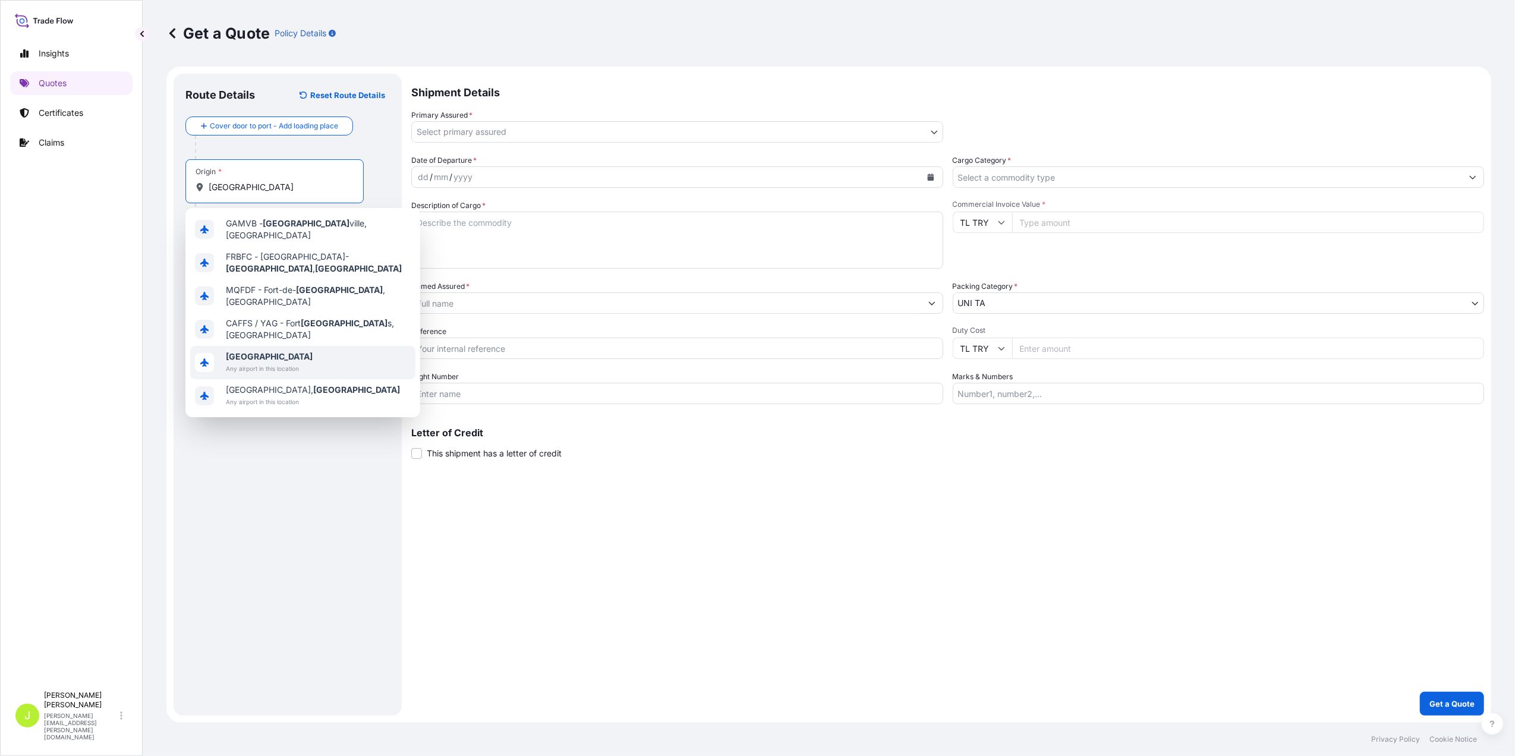
click at [234, 363] on span "Any airport in this location" at bounding box center [269, 369] width 87 height 12
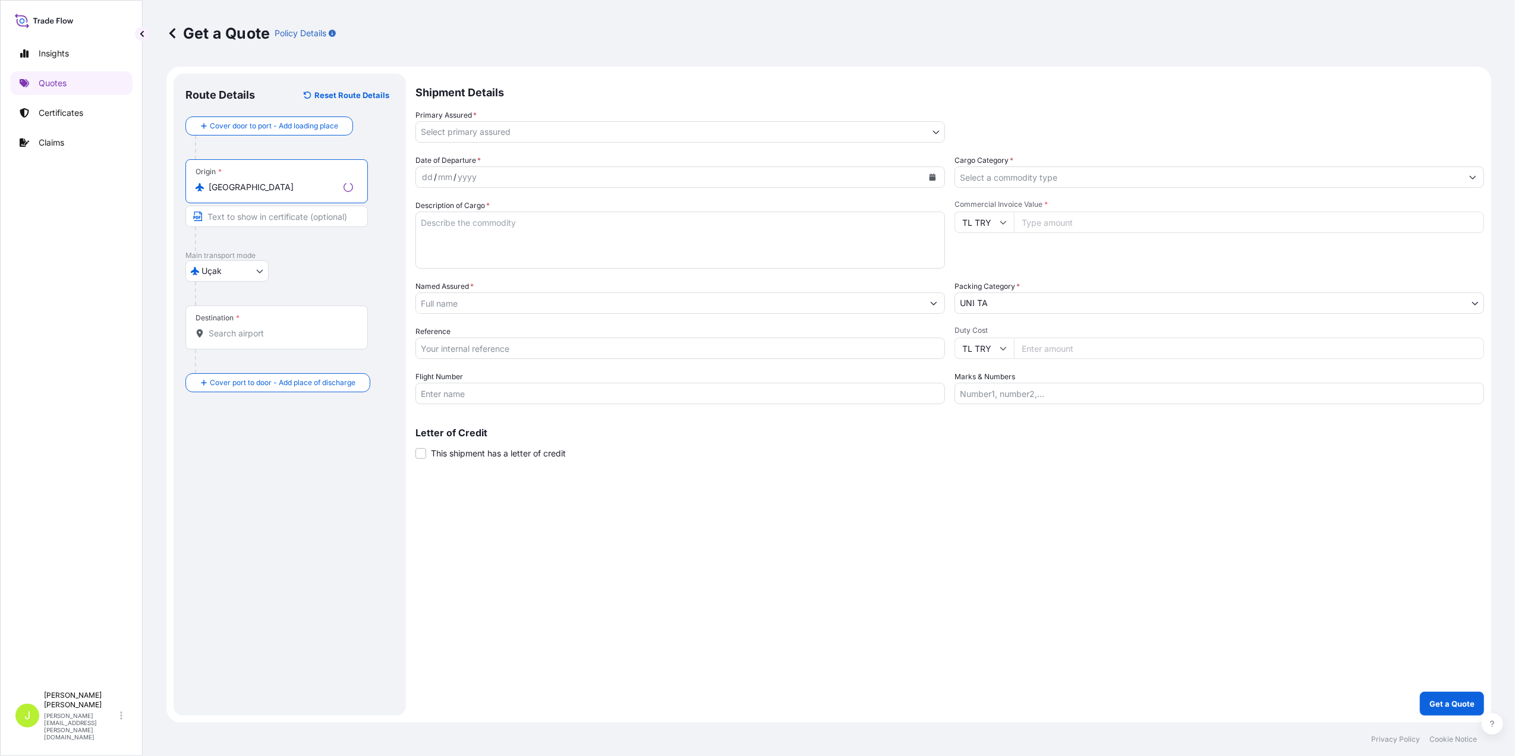
type input "[GEOGRAPHIC_DATA]"
click at [215, 341] on div "Destination *" at bounding box center [276, 327] width 182 height 44
click at [215, 339] on input "Destination *" at bounding box center [281, 333] width 144 height 12
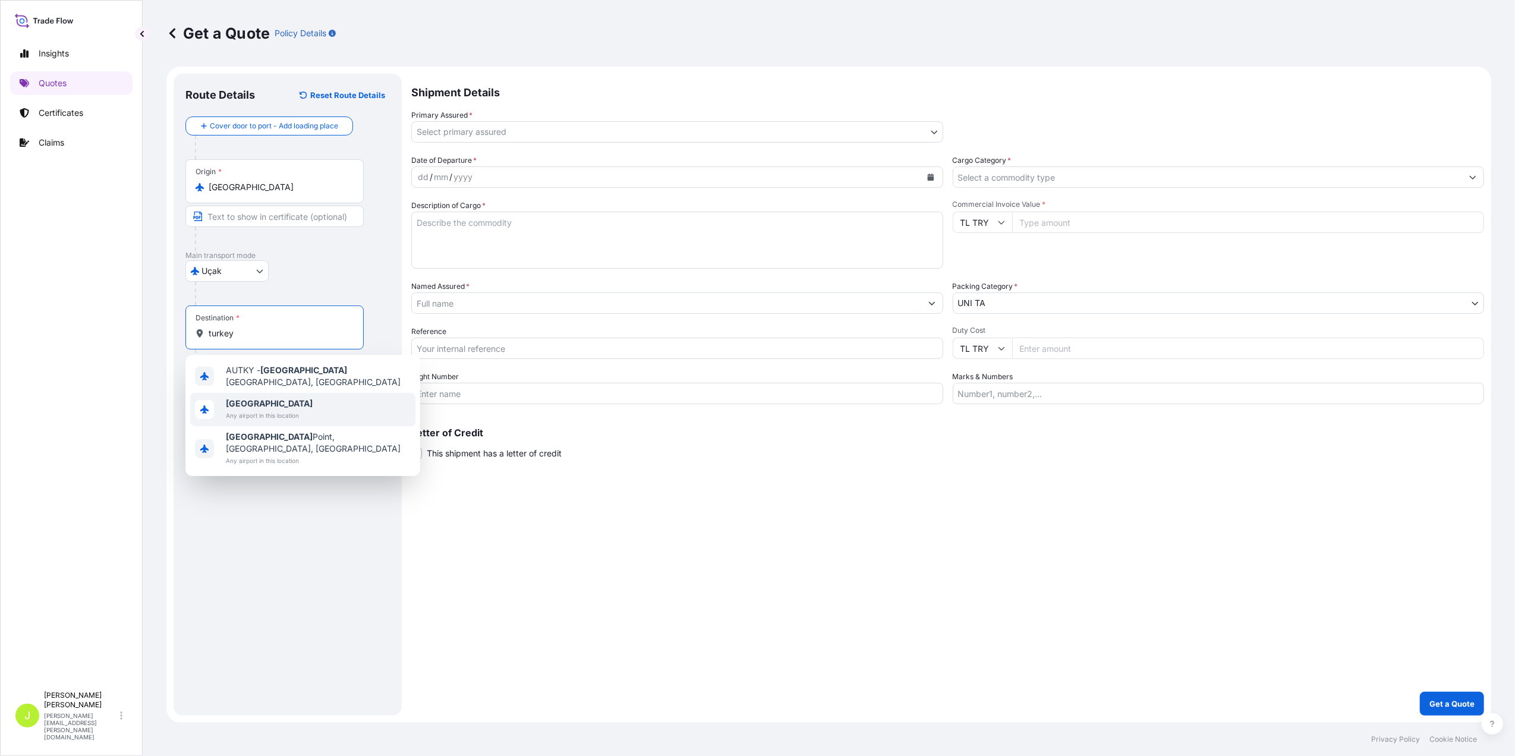
click at [245, 402] on b "[GEOGRAPHIC_DATA]" at bounding box center [269, 403] width 87 height 10
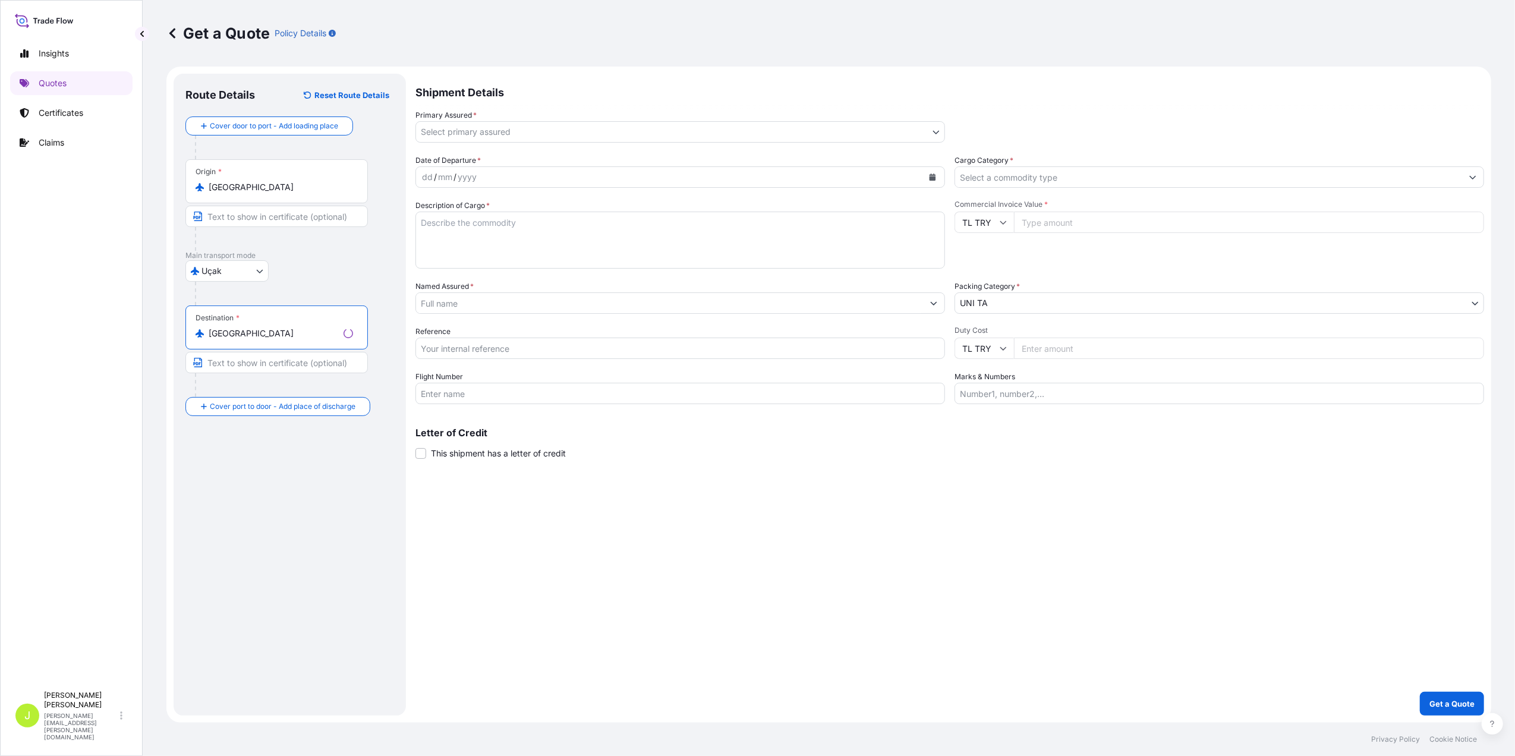
type input "[GEOGRAPHIC_DATA]"
click at [716, 129] on body "0 options available. 10 options available. 0 options available. 3 options avail…" at bounding box center [757, 378] width 1515 height 756
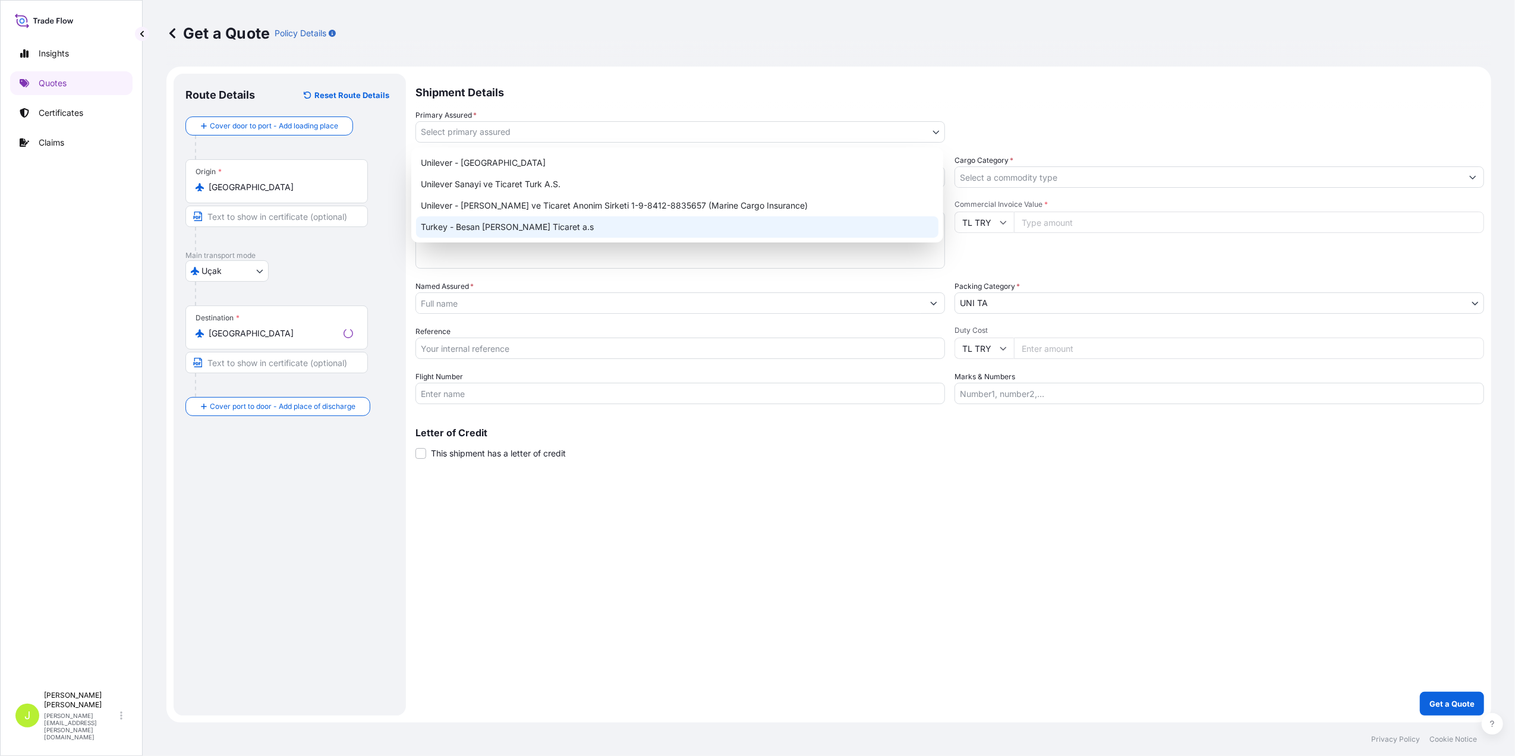
click at [616, 241] on div "Unilever - [GEOGRAPHIC_DATA] Unilever Sanayi ve Ticaret Turk A.S. Unilever - Gi…" at bounding box center [677, 194] width 532 height 95
click at [783, 226] on div "Turkey - Besan [PERSON_NAME] Ticaret a.s" at bounding box center [677, 226] width 522 height 21
select select "31861"
